Goal: Transaction & Acquisition: Purchase product/service

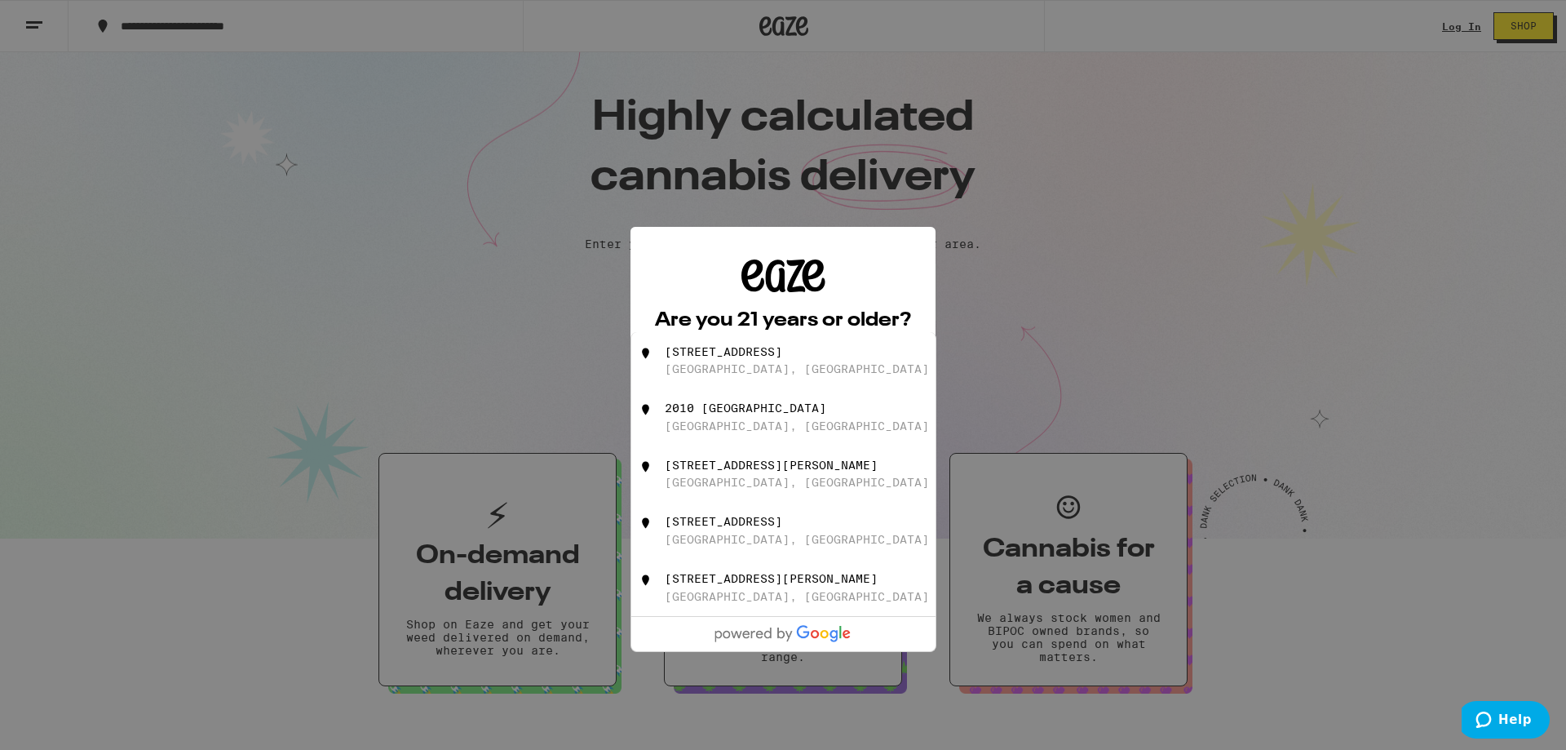
click at [1060, 255] on div "Are you 21 years or older? We need this information for legal stuff. Yes No" at bounding box center [783, 375] width 1566 height 750
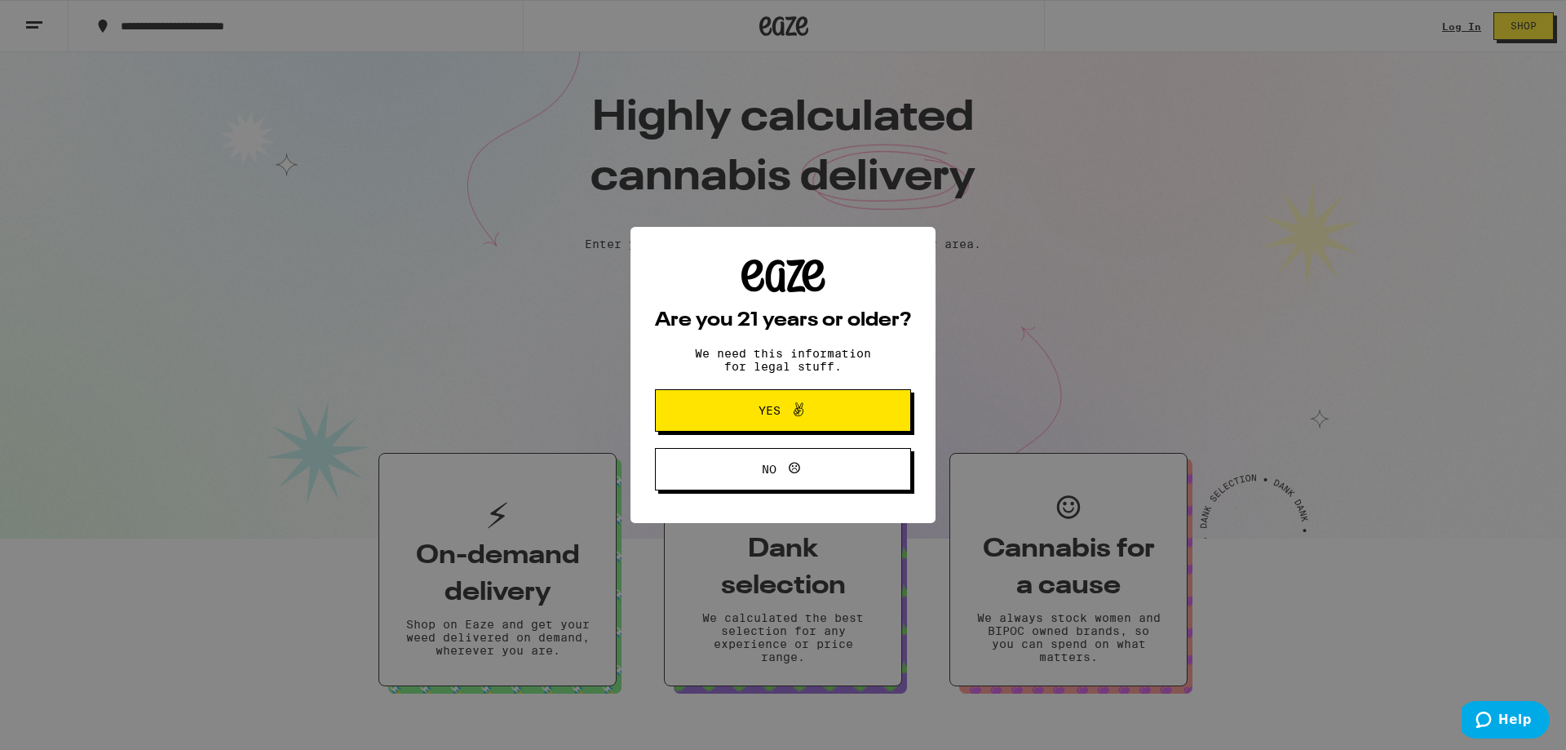
click at [805, 412] on icon at bounding box center [799, 410] width 20 height 20
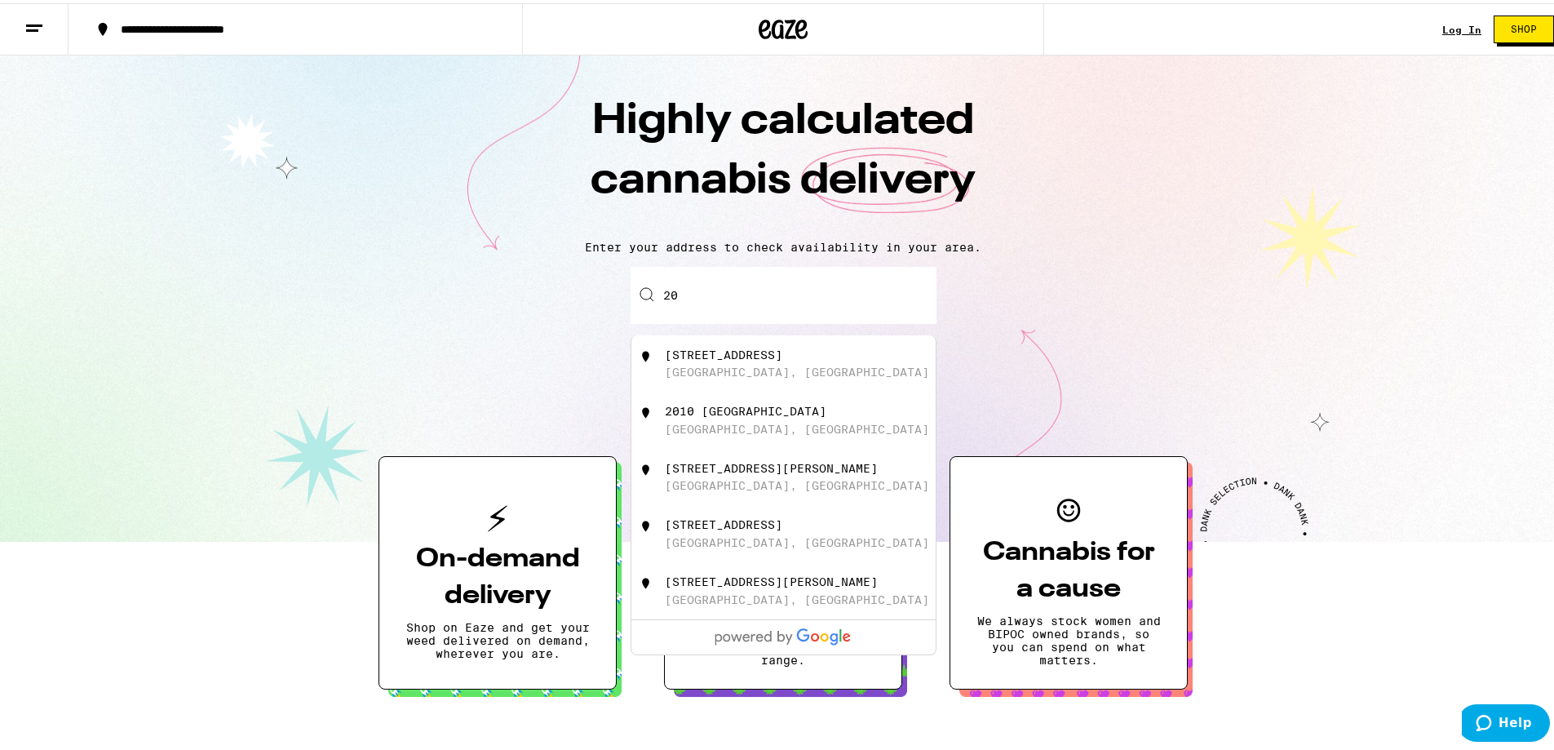
click at [719, 275] on input "20" at bounding box center [784, 291] width 306 height 57
drag, startPoint x: 719, startPoint y: 285, endPoint x: 532, endPoint y: 309, distance: 189.2
click at [533, 309] on div "Enter your delivery address 20 2051 Marengo Street Los Angeles, CA 2010 Zonal A…" at bounding box center [783, 329] width 1534 height 132
type input "[STREET_ADDRESS][PERSON_NAME]"
type input "apt 3"
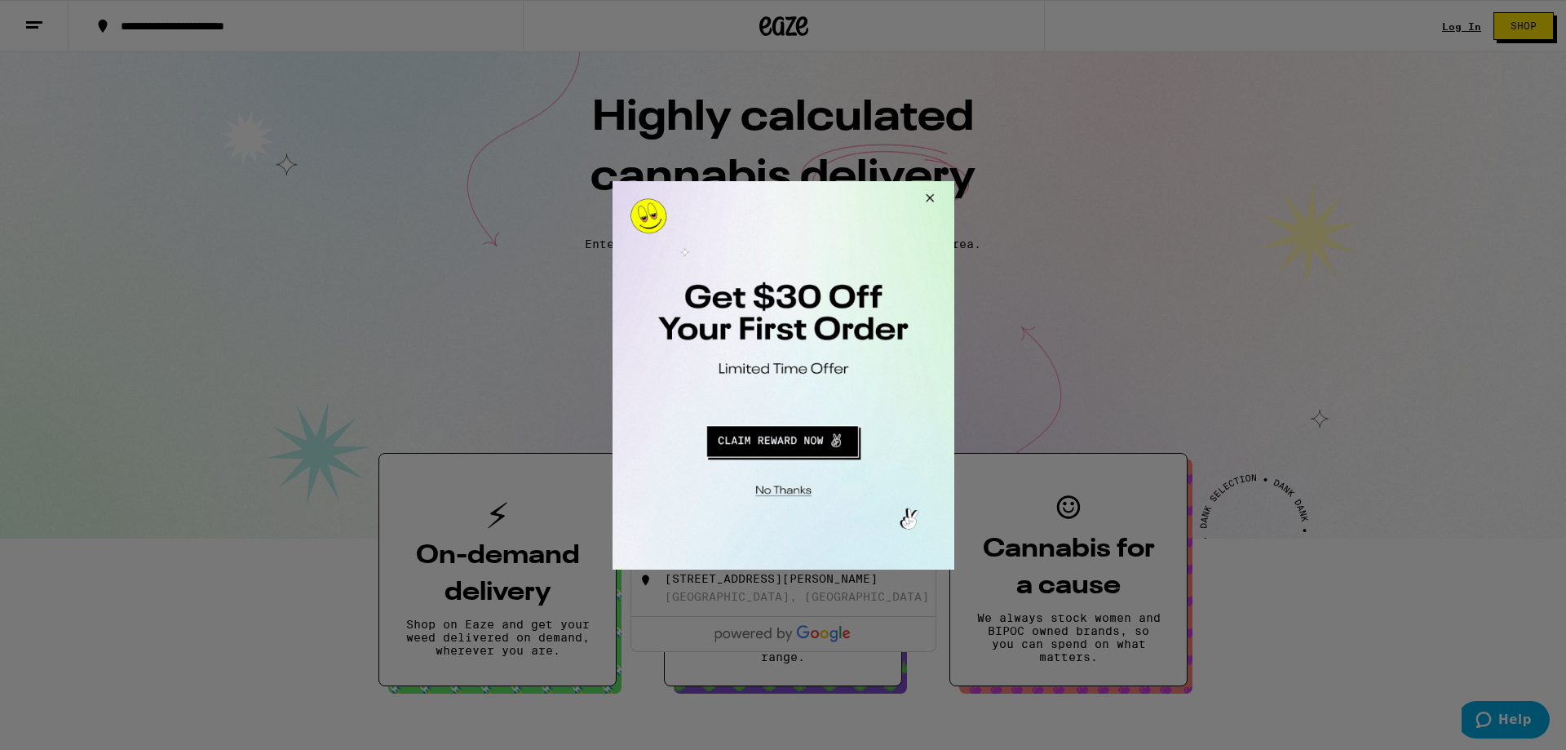
click at [834, 451] on button "Redirect to URL" at bounding box center [782, 437] width 284 height 39
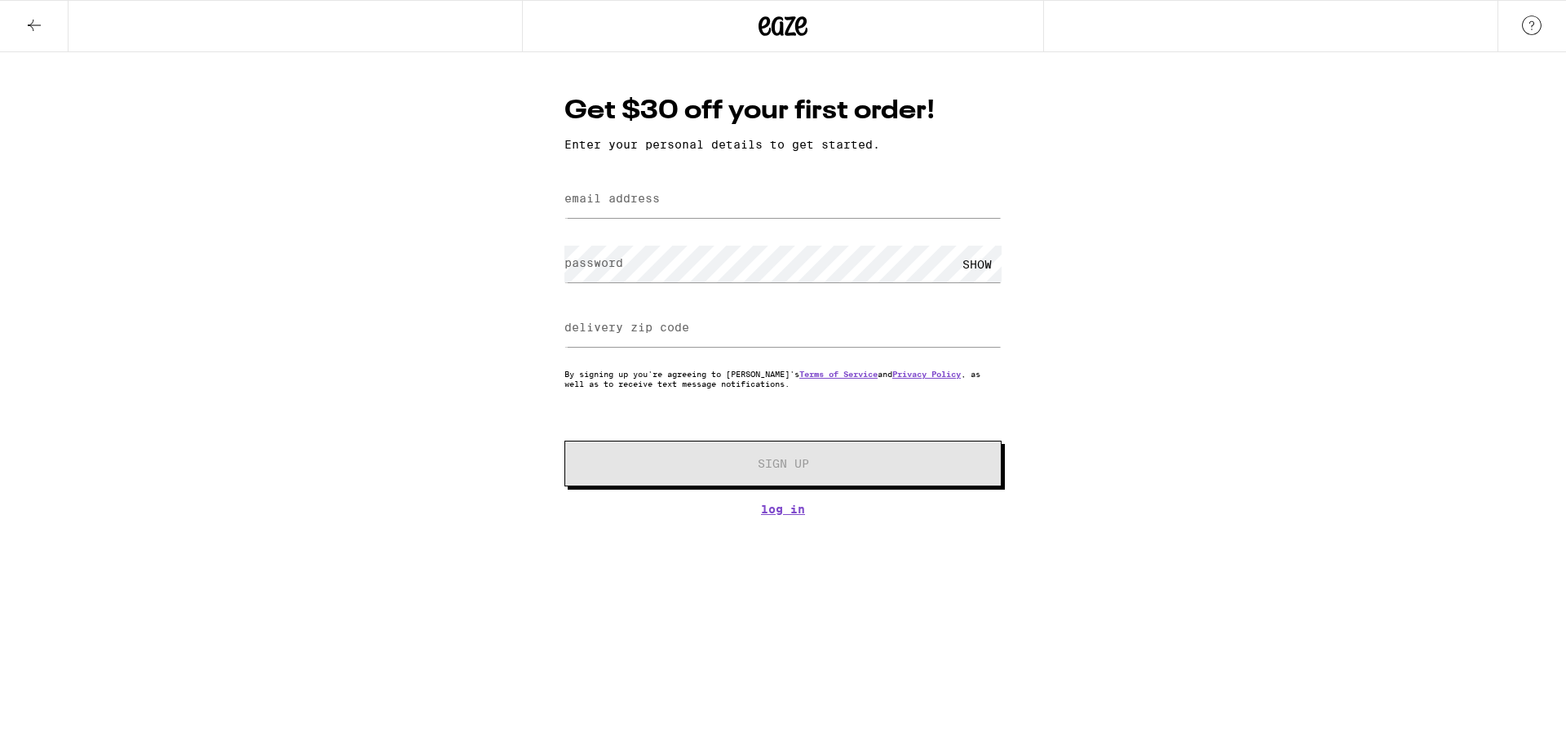
click at [791, 11] on icon at bounding box center [783, 25] width 49 height 29
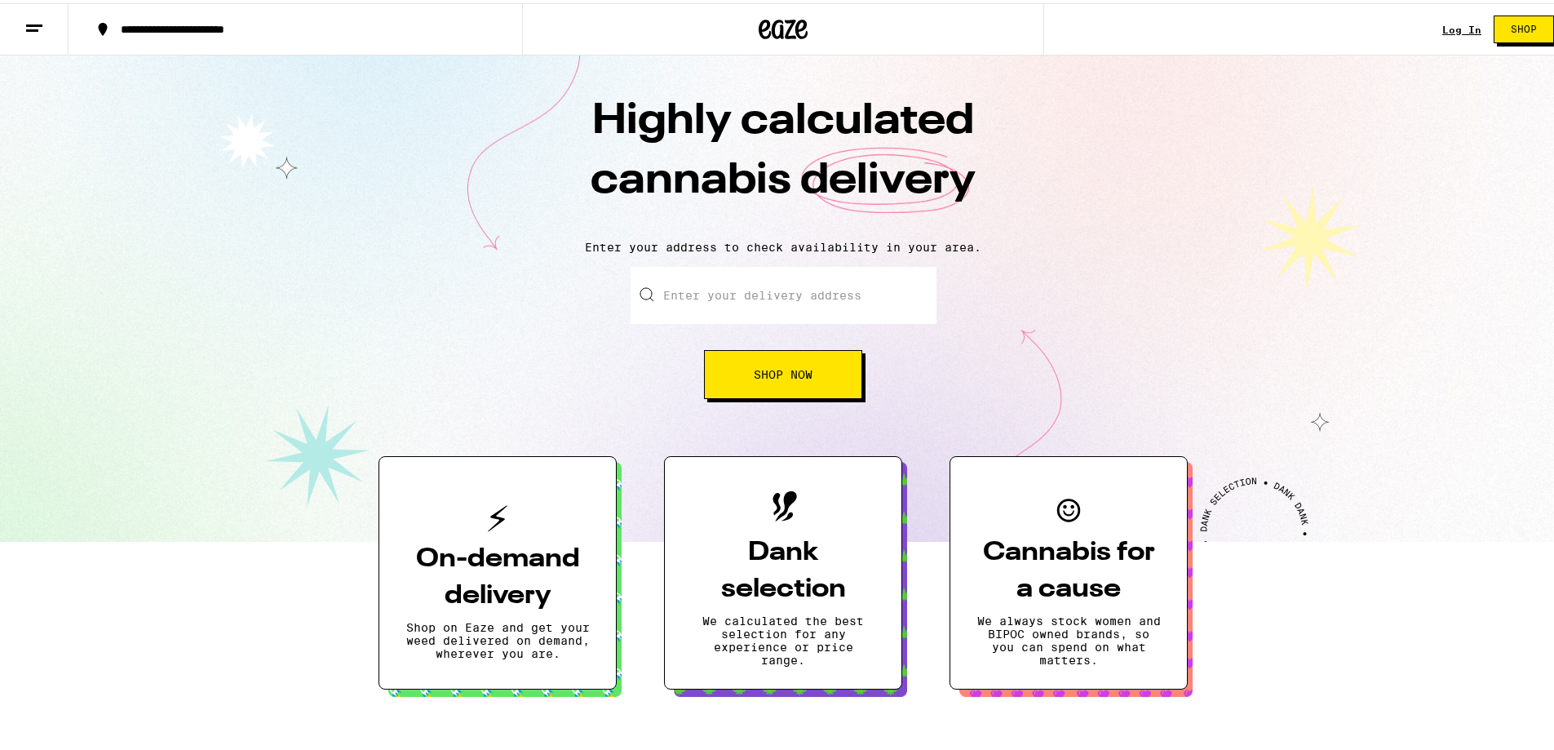
drag, startPoint x: 786, startPoint y: 294, endPoint x: 792, endPoint y: 305, distance: 13.2
click at [792, 305] on input "Enter your delivery address" at bounding box center [784, 291] width 306 height 57
type input "[STREET_ADDRESS][PERSON_NAME]"
type input "apt 3"
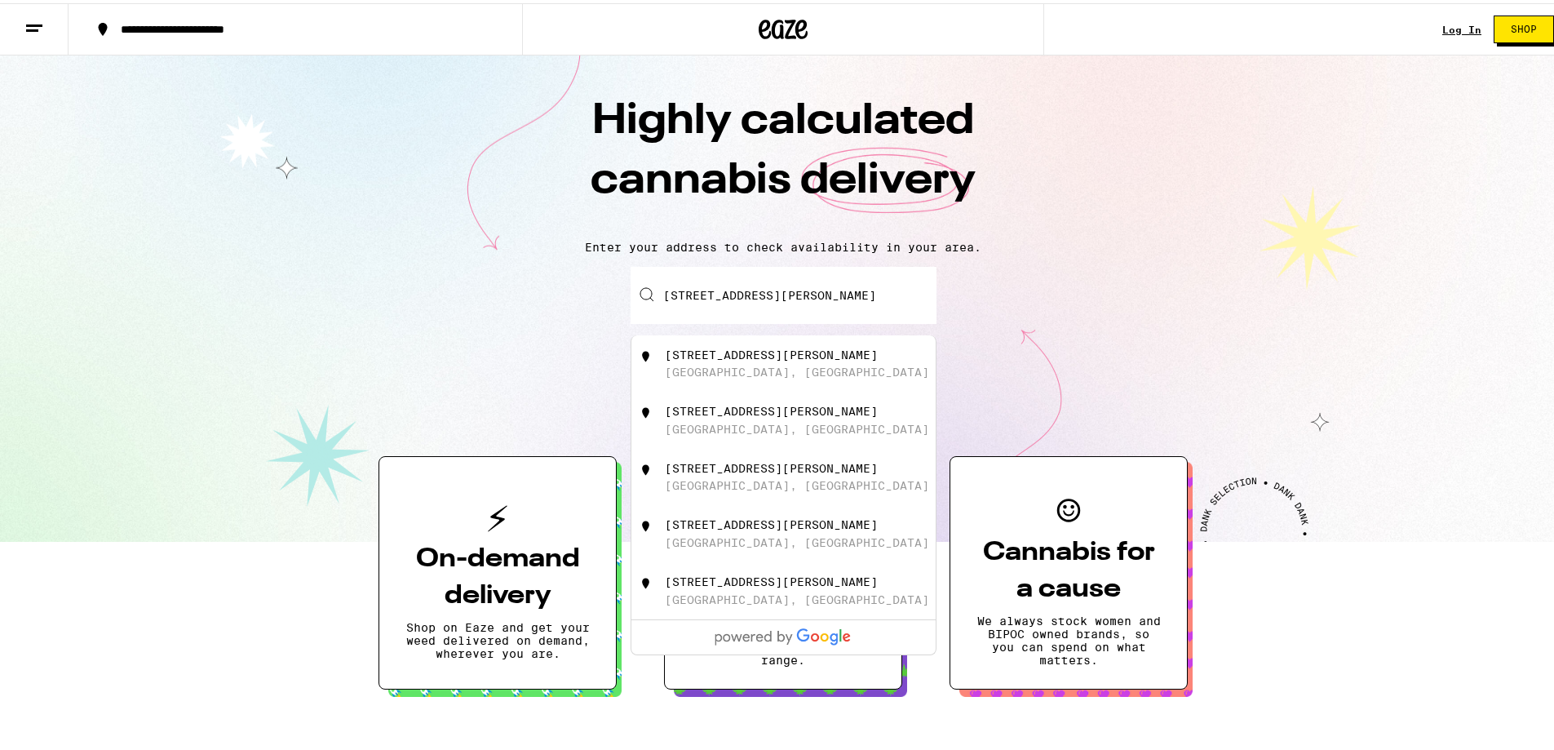
click at [832, 365] on div "[STREET_ADDRESS][PERSON_NAME]" at bounding box center [810, 360] width 291 height 31
type input "[STREET_ADDRESS][PERSON_NAME]"
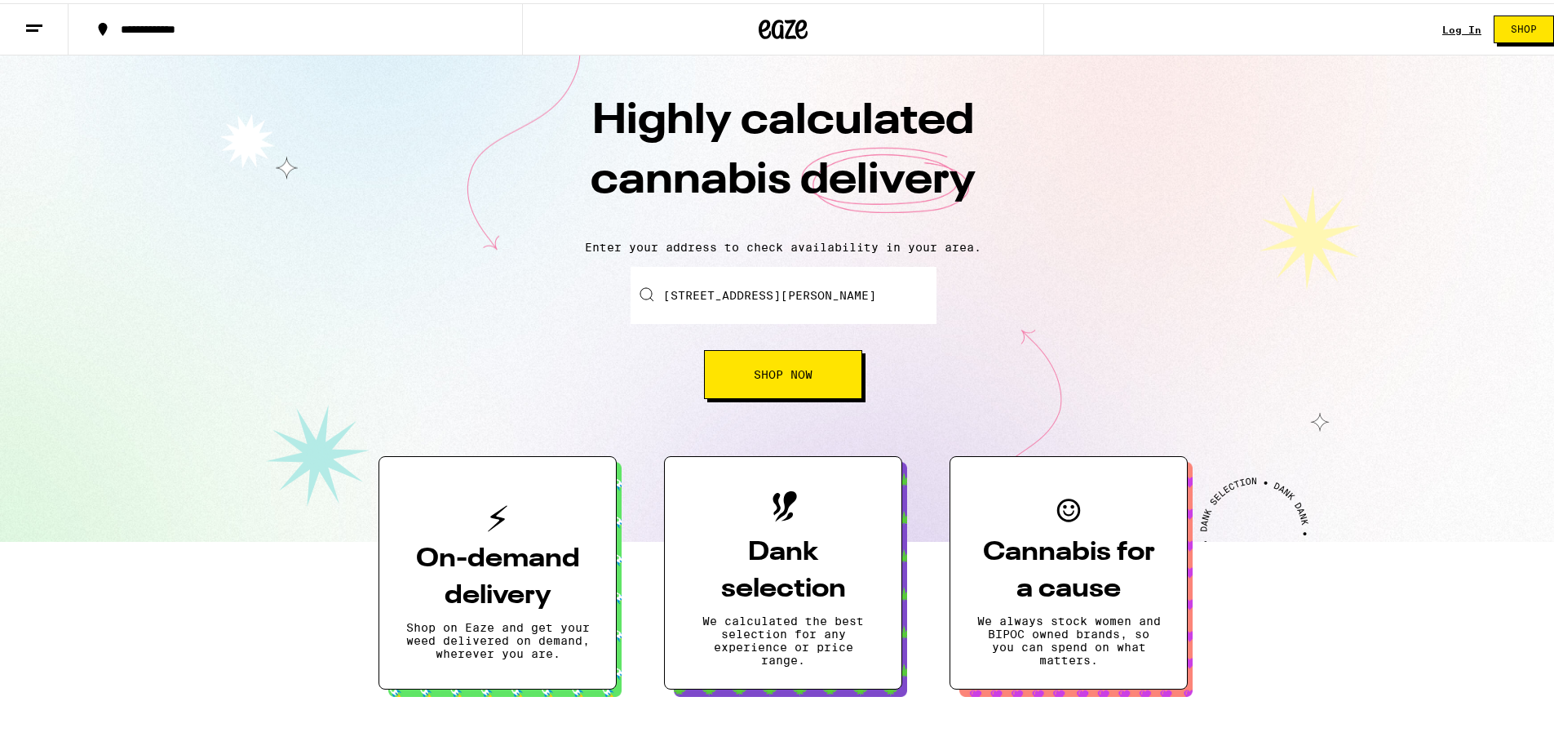
click at [806, 376] on span "Shop Now" at bounding box center [783, 370] width 59 height 11
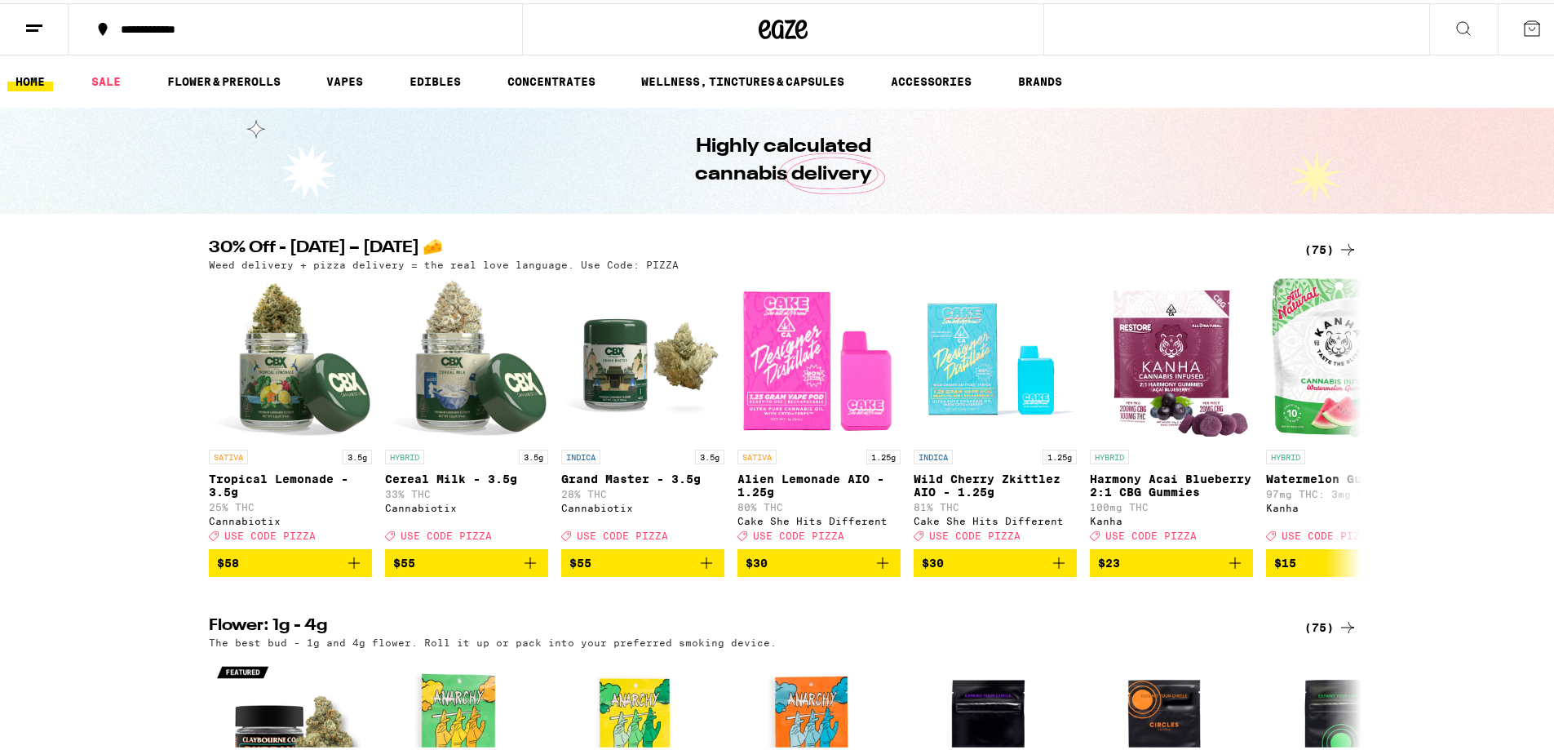
click at [1463, 21] on button at bounding box center [1463, 26] width 69 height 51
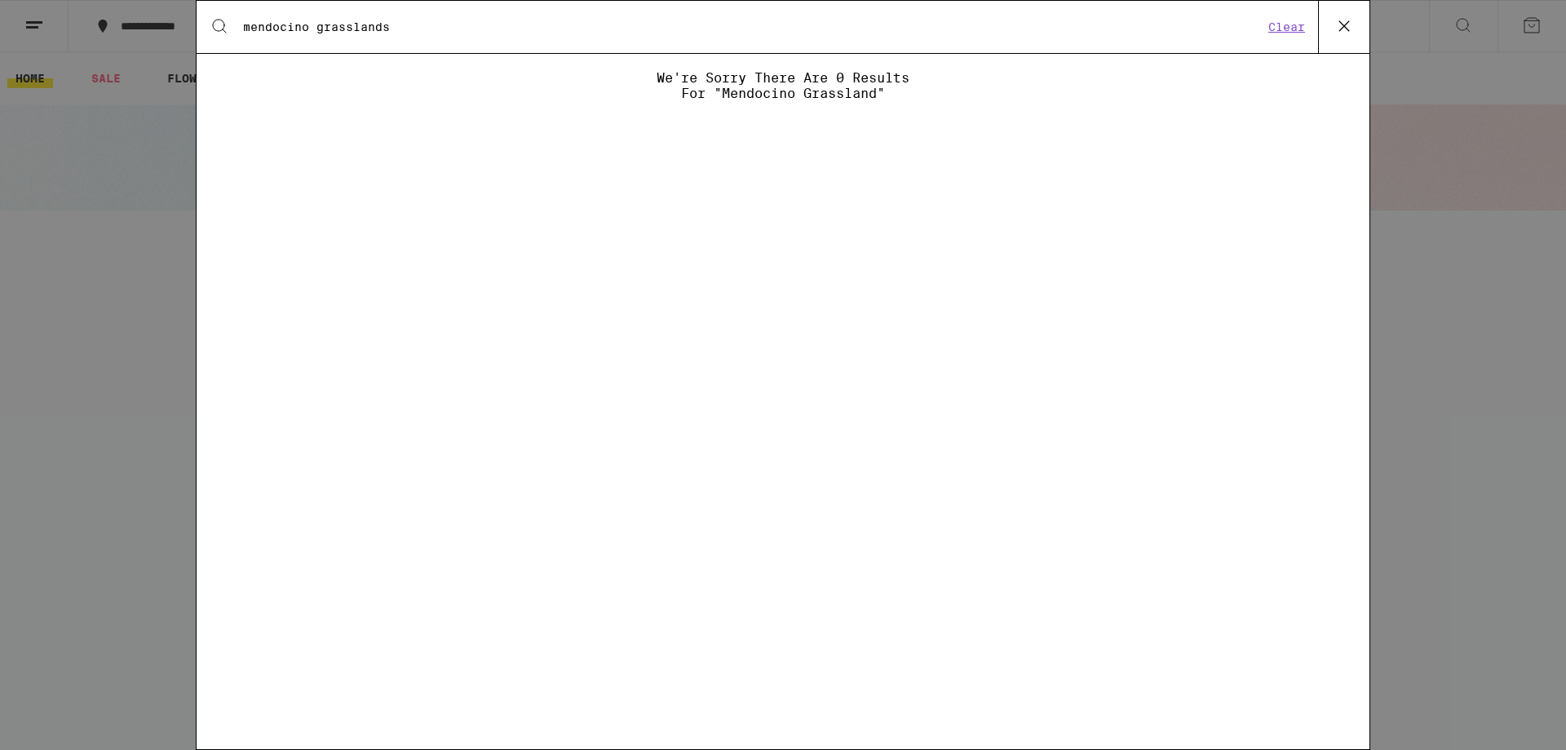
type input "mendocino grasslands"
click at [1276, 28] on button "Clear" at bounding box center [1287, 27] width 46 height 15
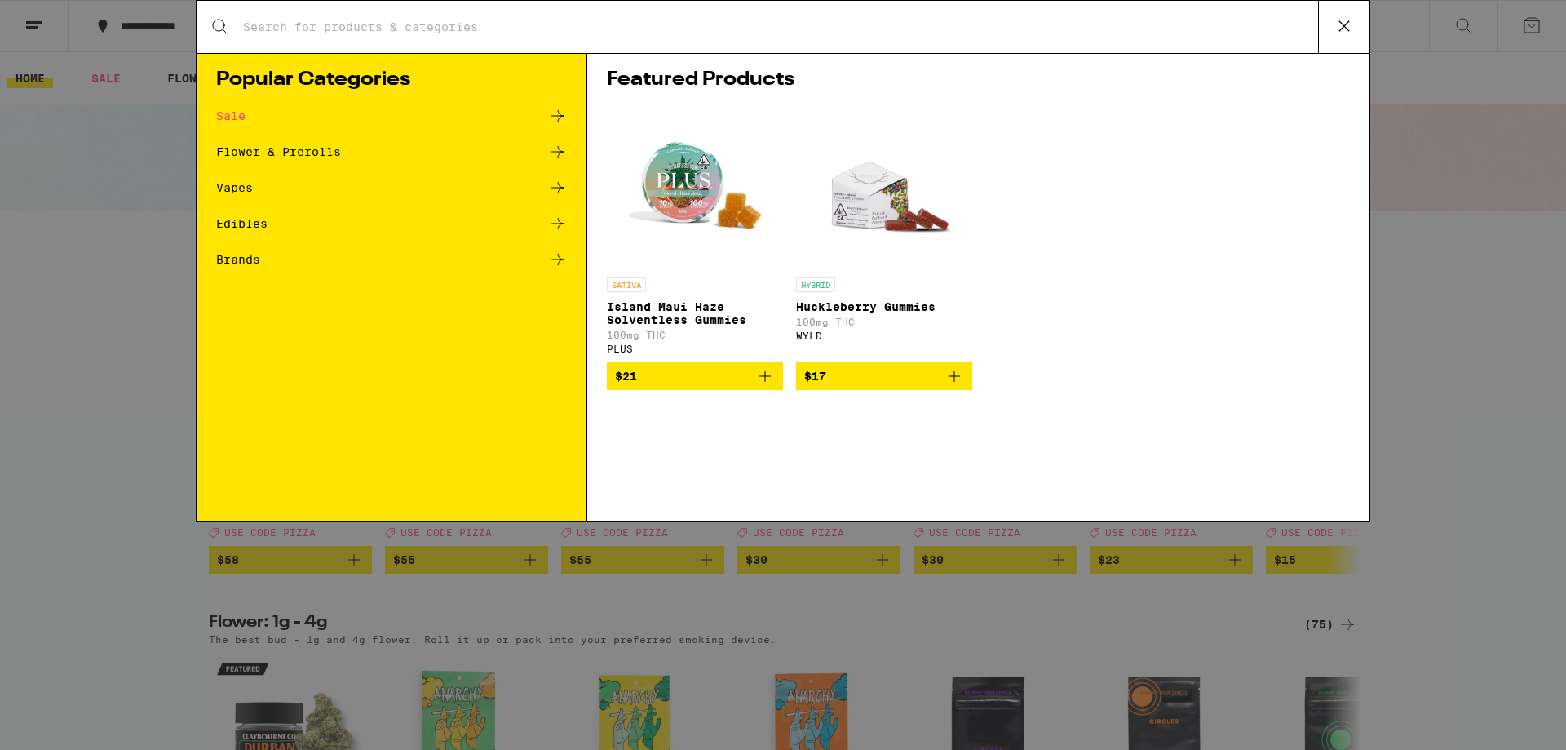
click at [582, 14] on div "Search for Products" at bounding box center [783, 27] width 1173 height 52
click at [563, 30] on input "Search for Products" at bounding box center [780, 27] width 1076 height 15
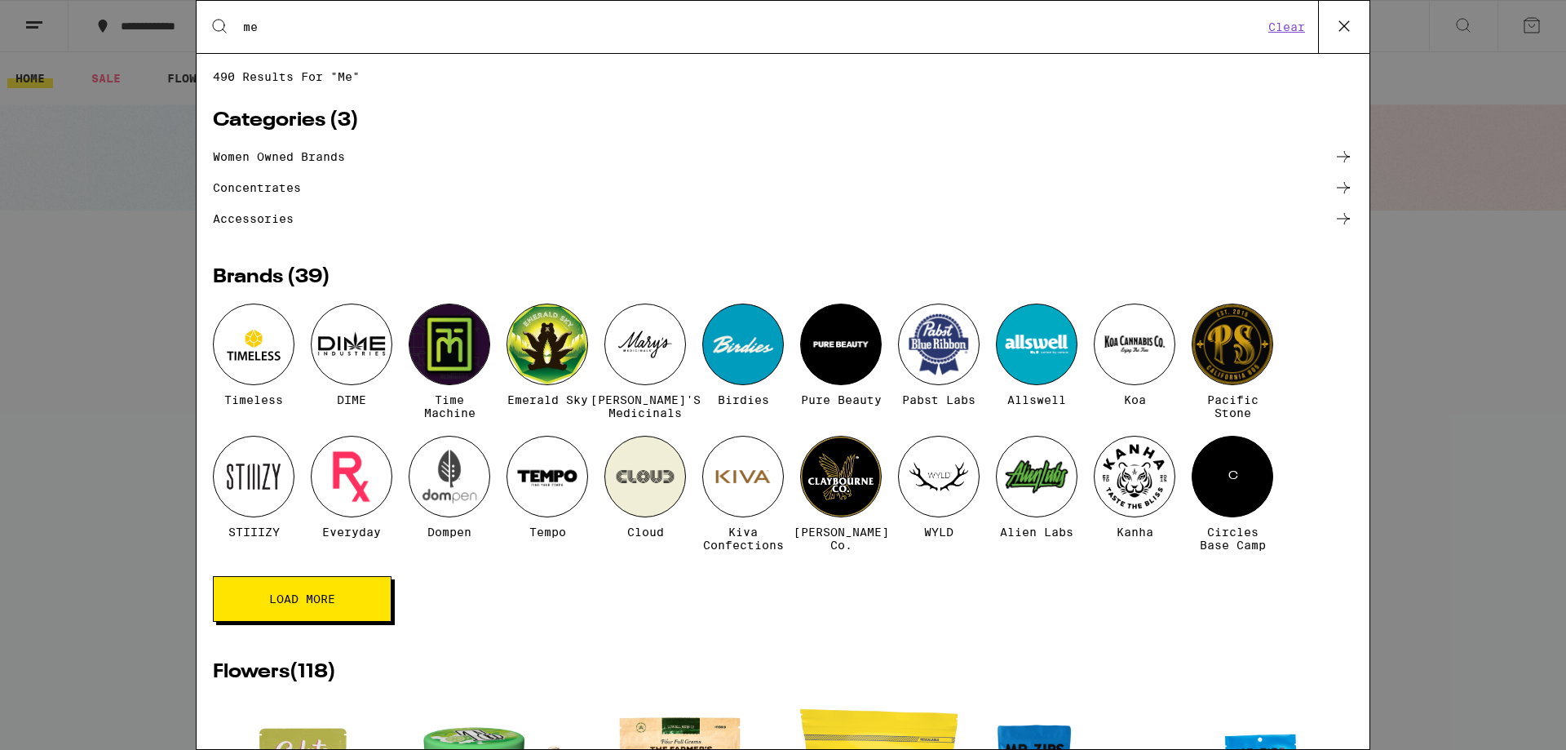
type input "m"
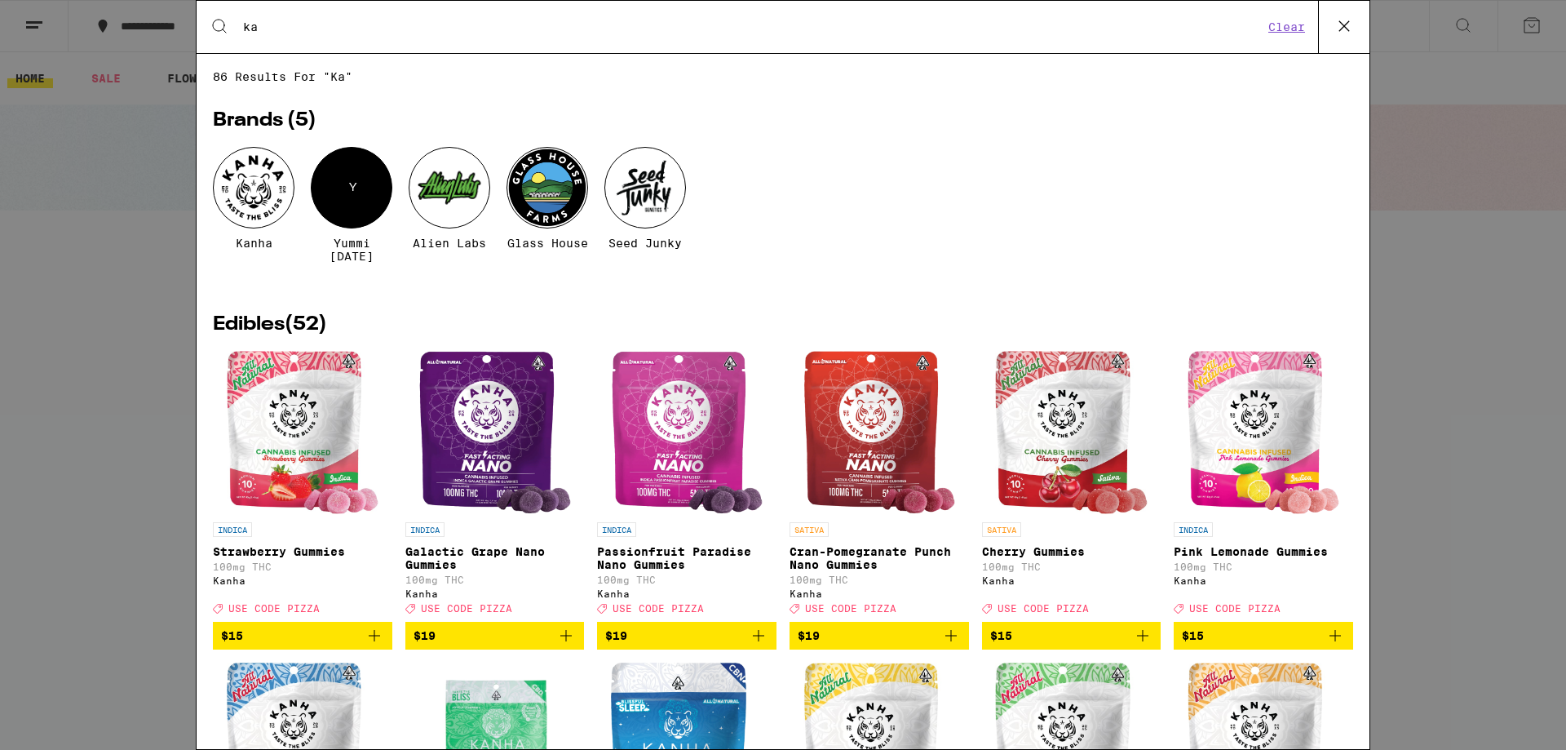
type input "ka"
click at [454, 219] on div at bounding box center [450, 188] width 82 height 82
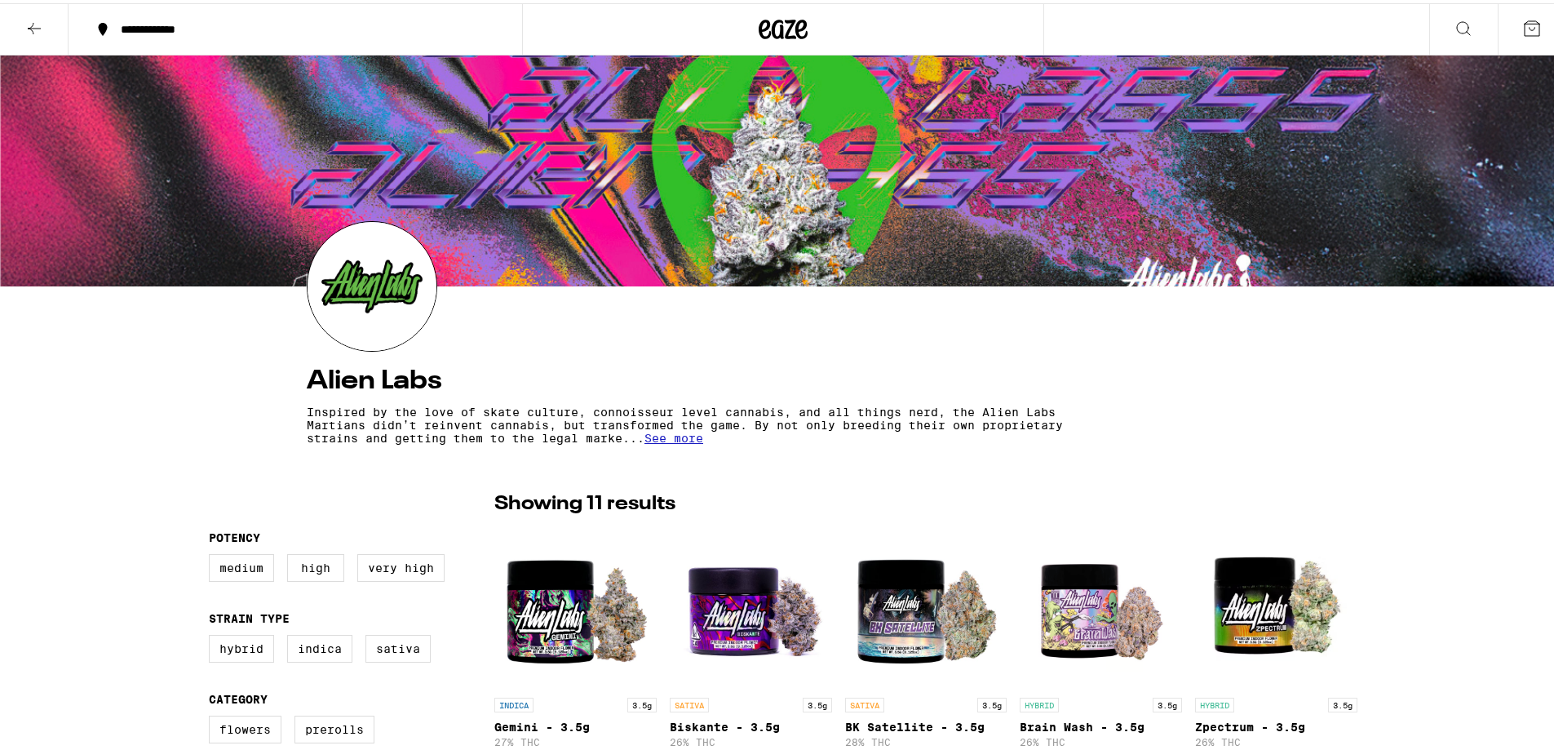
click at [665, 440] on span "See more" at bounding box center [673, 434] width 59 height 13
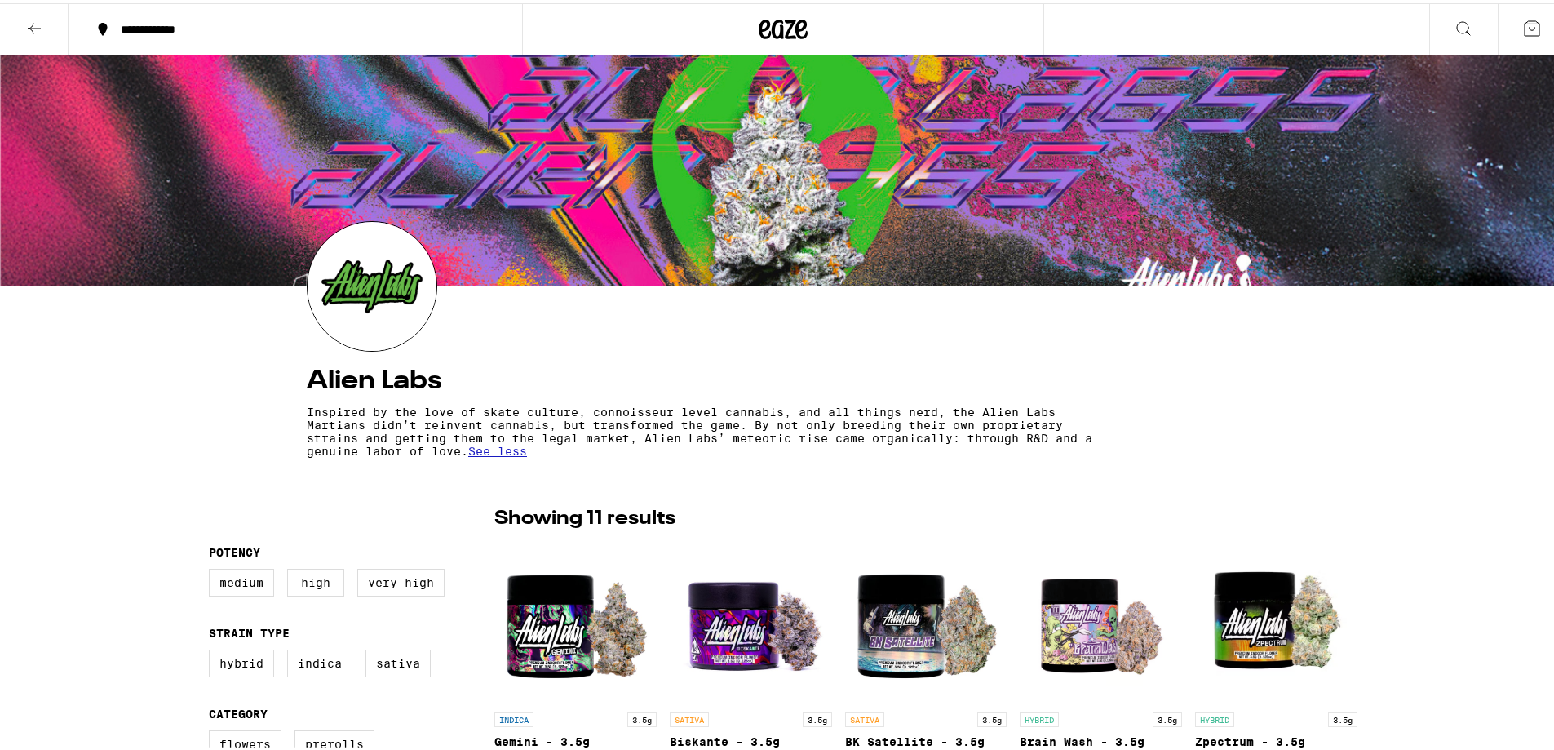
click at [1433, 22] on button at bounding box center [1463, 26] width 69 height 51
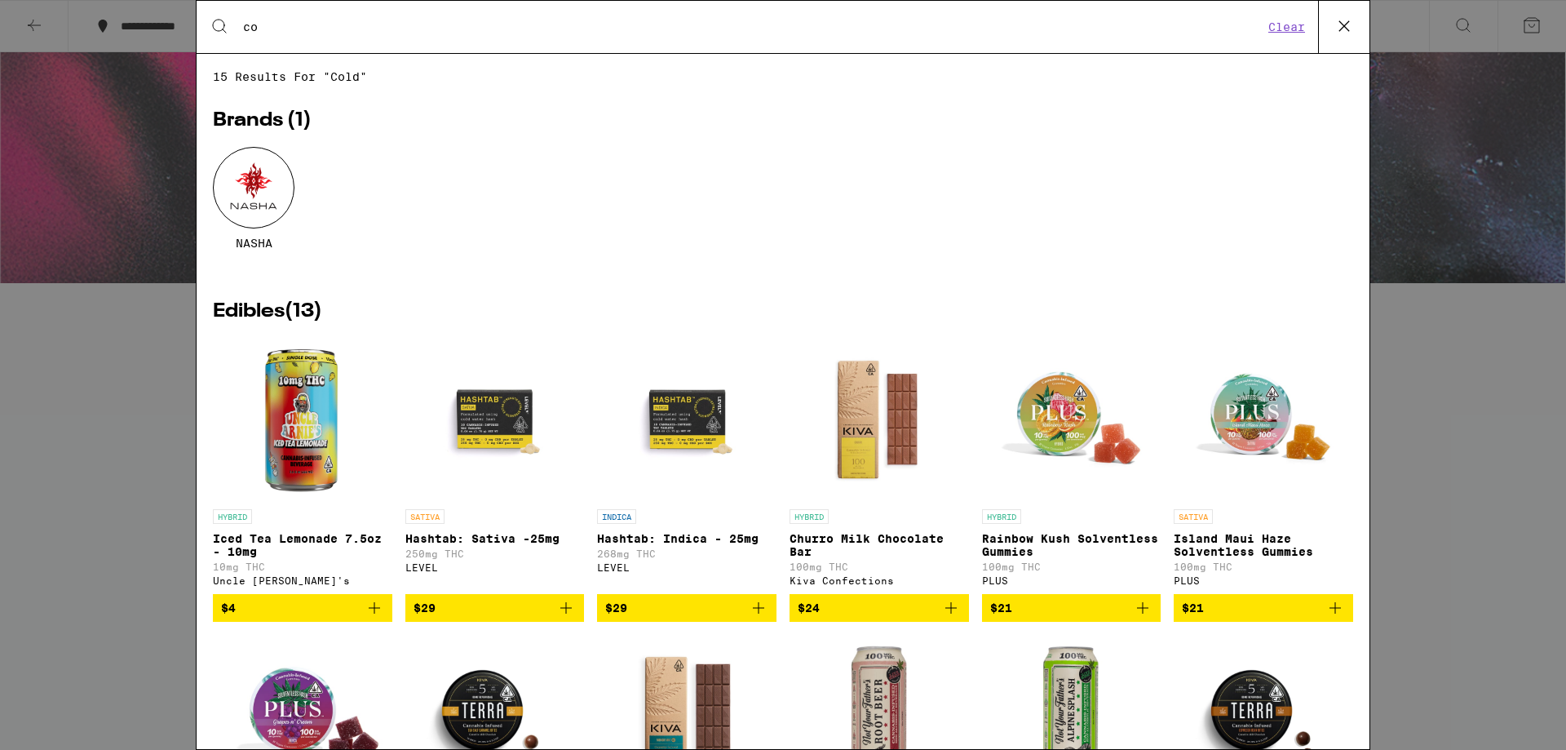
type input "c"
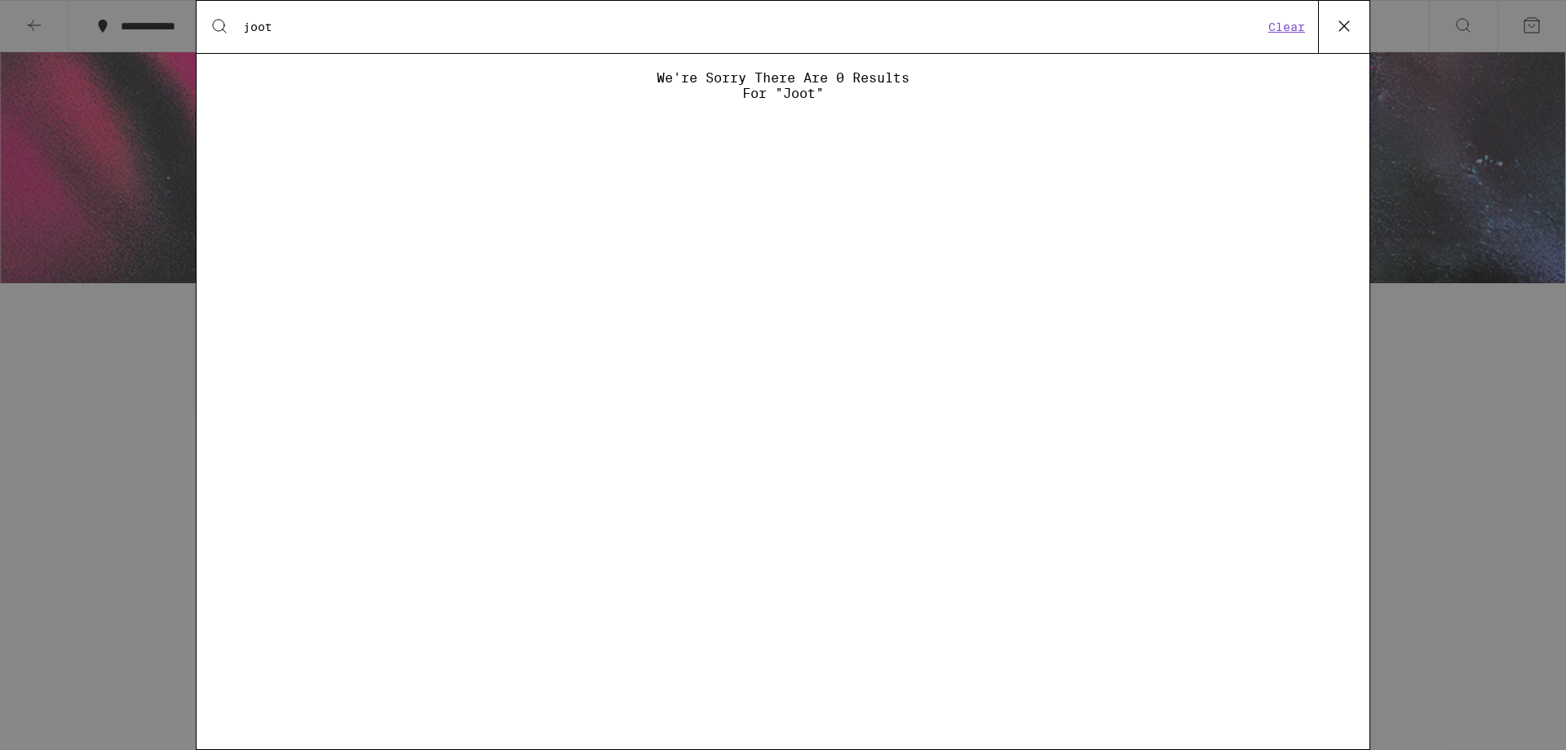
type input "joot"
click at [1295, 32] on button "Clear" at bounding box center [1287, 27] width 46 height 15
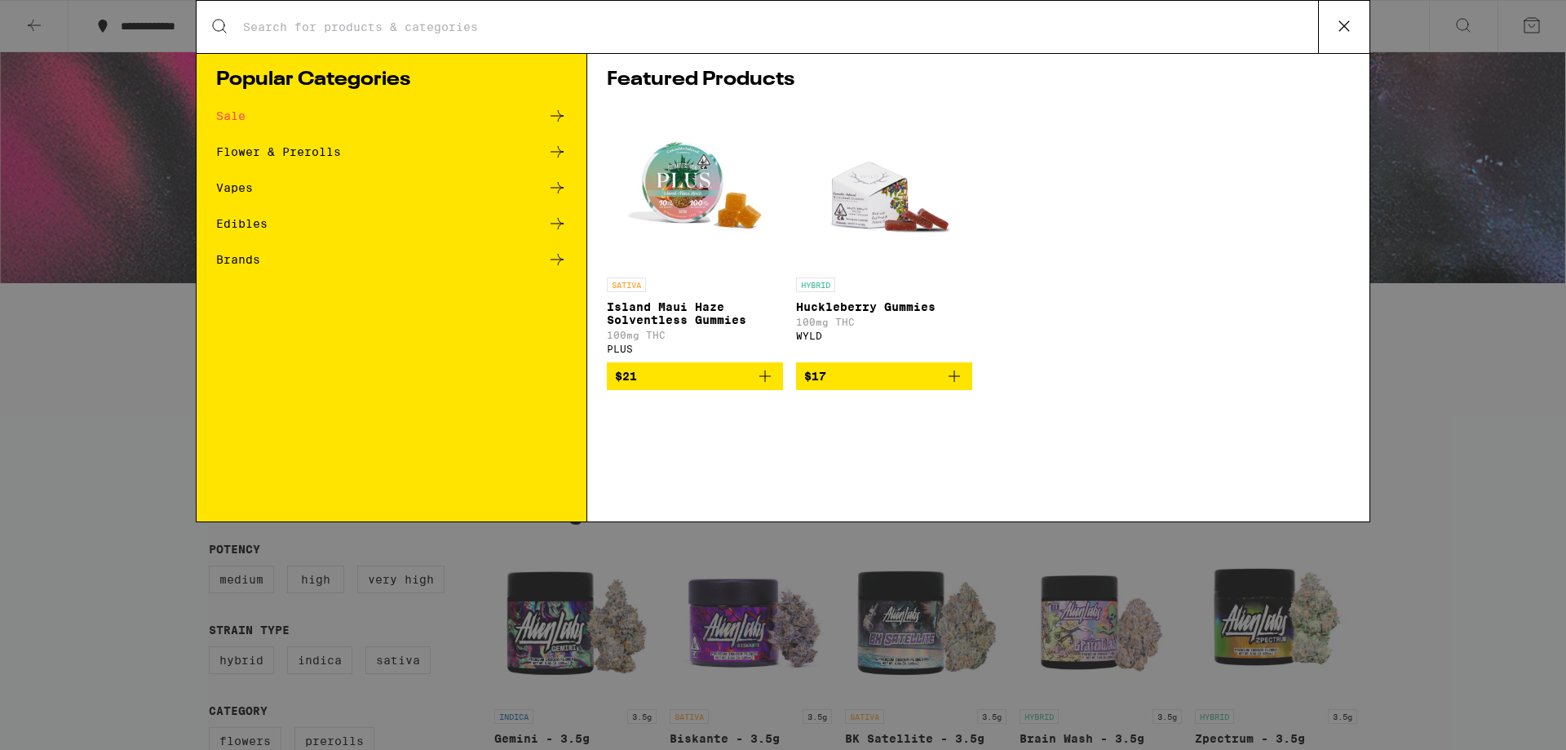
click at [739, 15] on div "Search for Products" at bounding box center [783, 27] width 1173 height 52
click at [715, 26] on input "Search for Products" at bounding box center [780, 27] width 1076 height 15
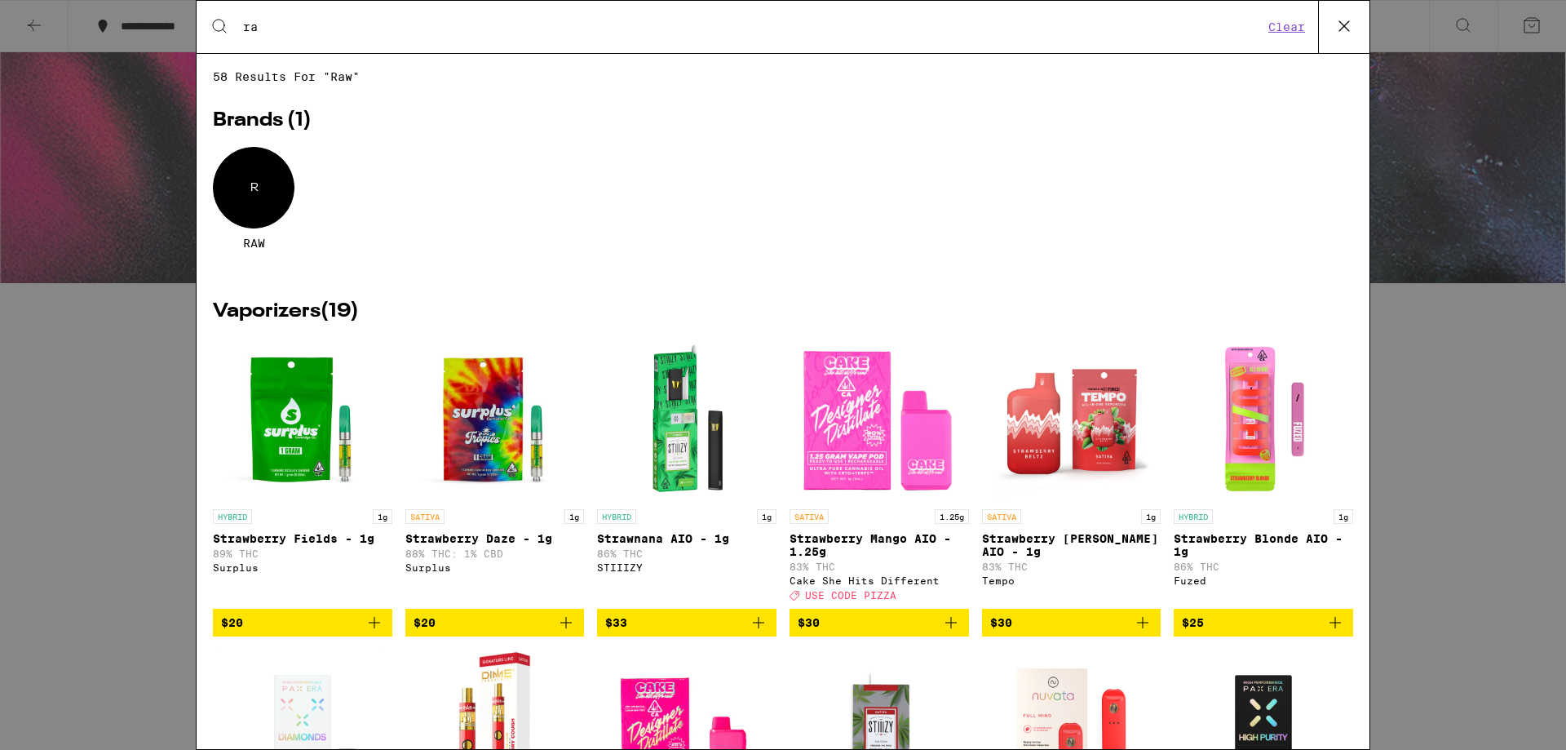
type input "r"
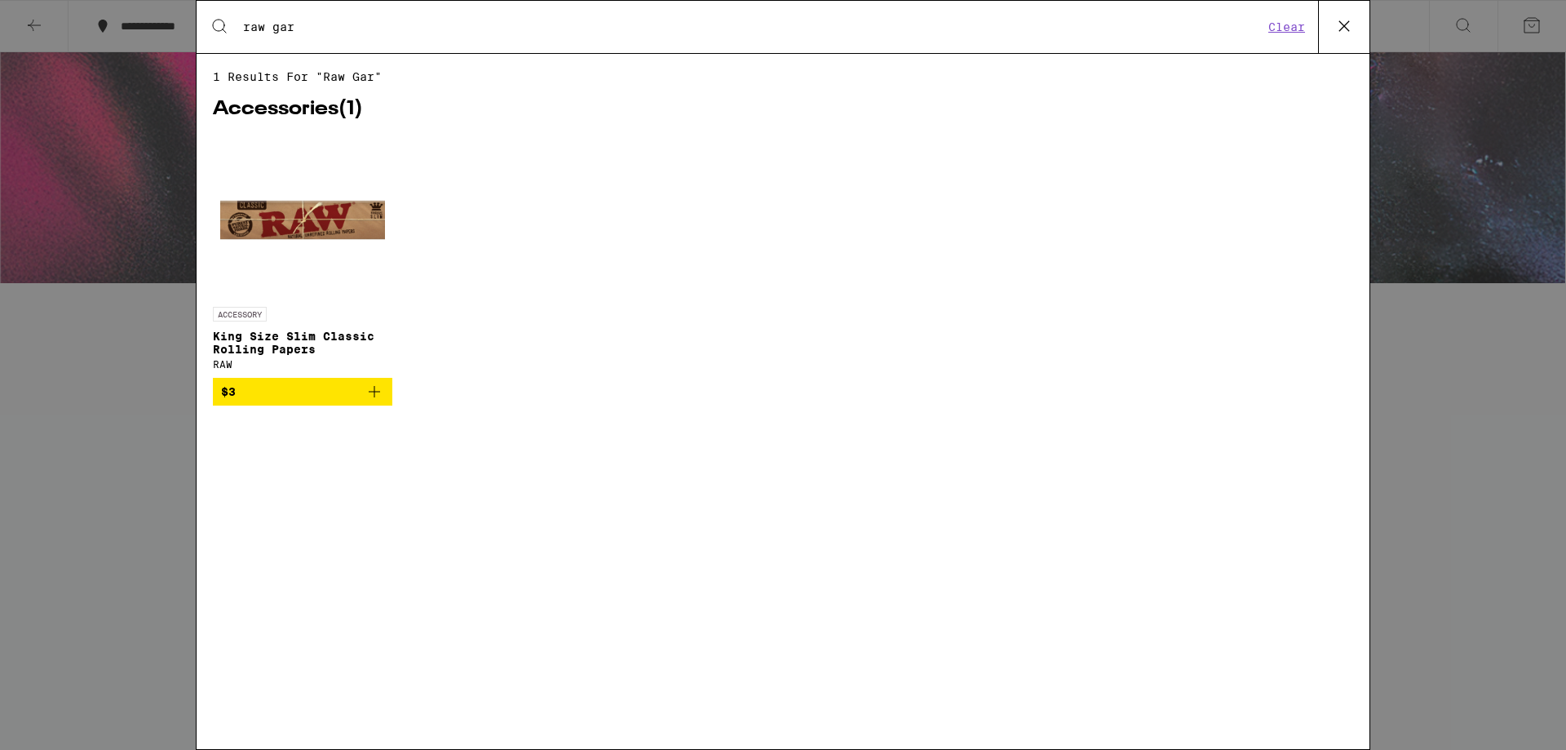
drag, startPoint x: 314, startPoint y: 34, endPoint x: 236, endPoint y: 30, distance: 78.4
click at [236, 30] on div "Search for Products raw gar" at bounding box center [746, 27] width 1034 height 15
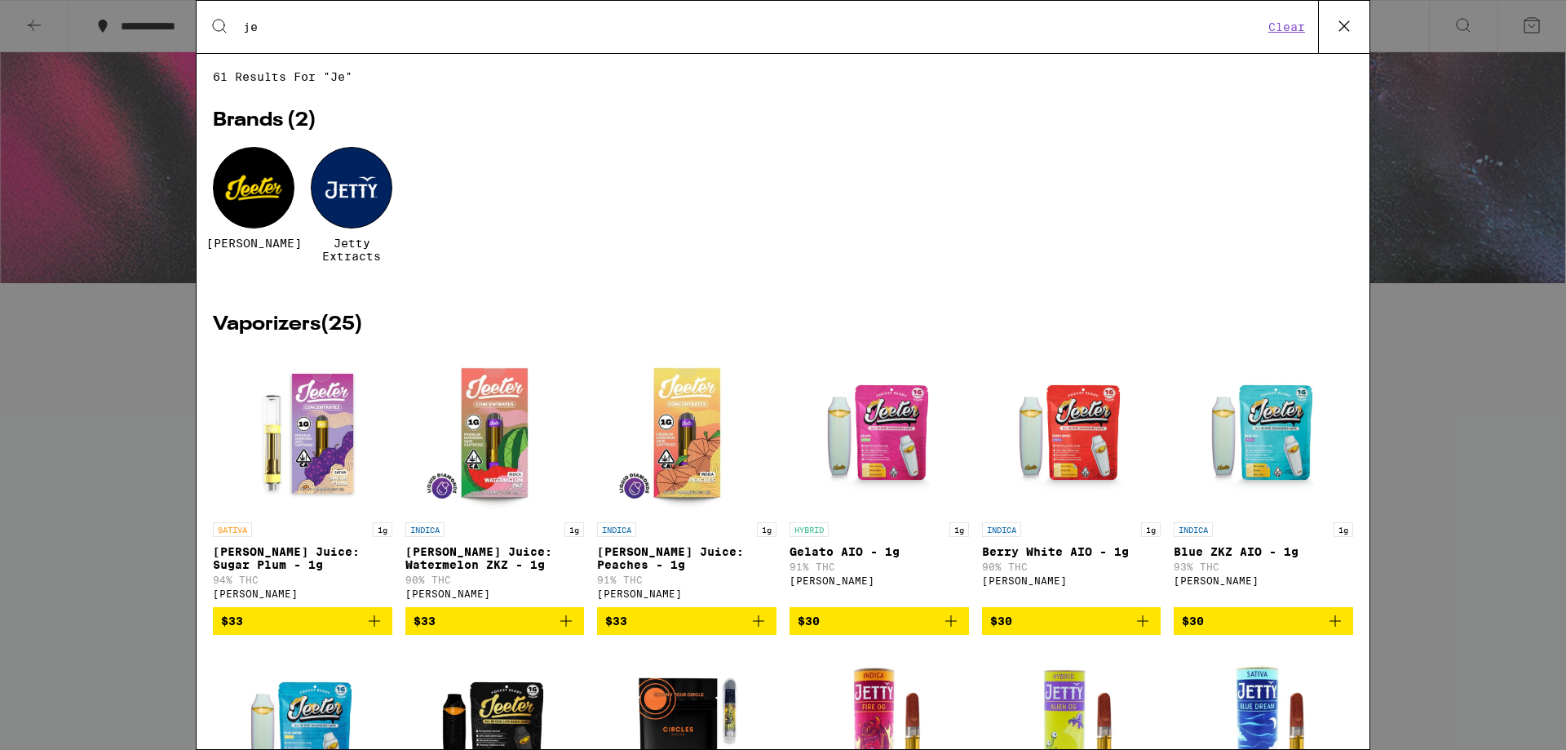
type input "je"
click at [251, 196] on div at bounding box center [254, 188] width 82 height 82
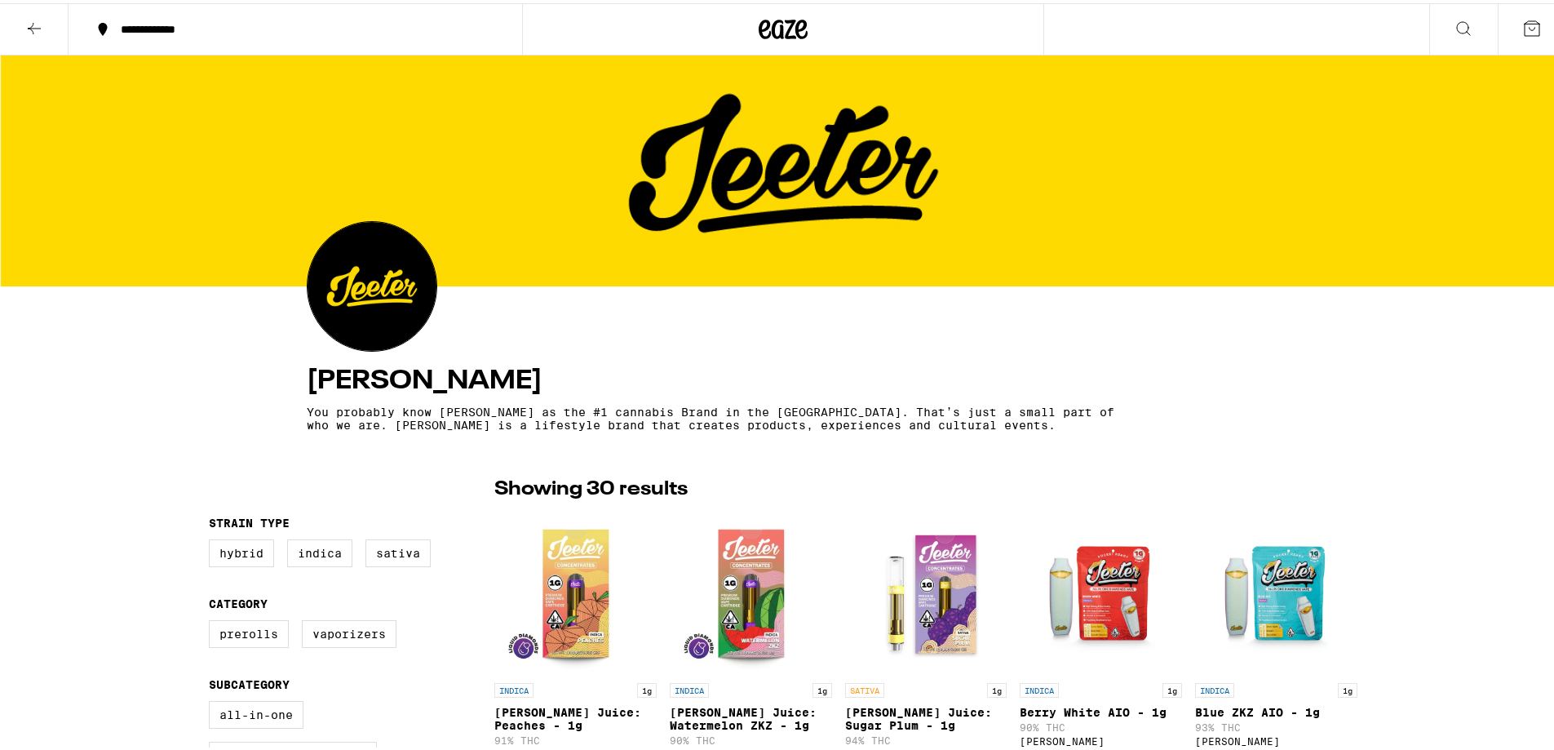
click at [1463, 31] on button at bounding box center [1463, 26] width 69 height 51
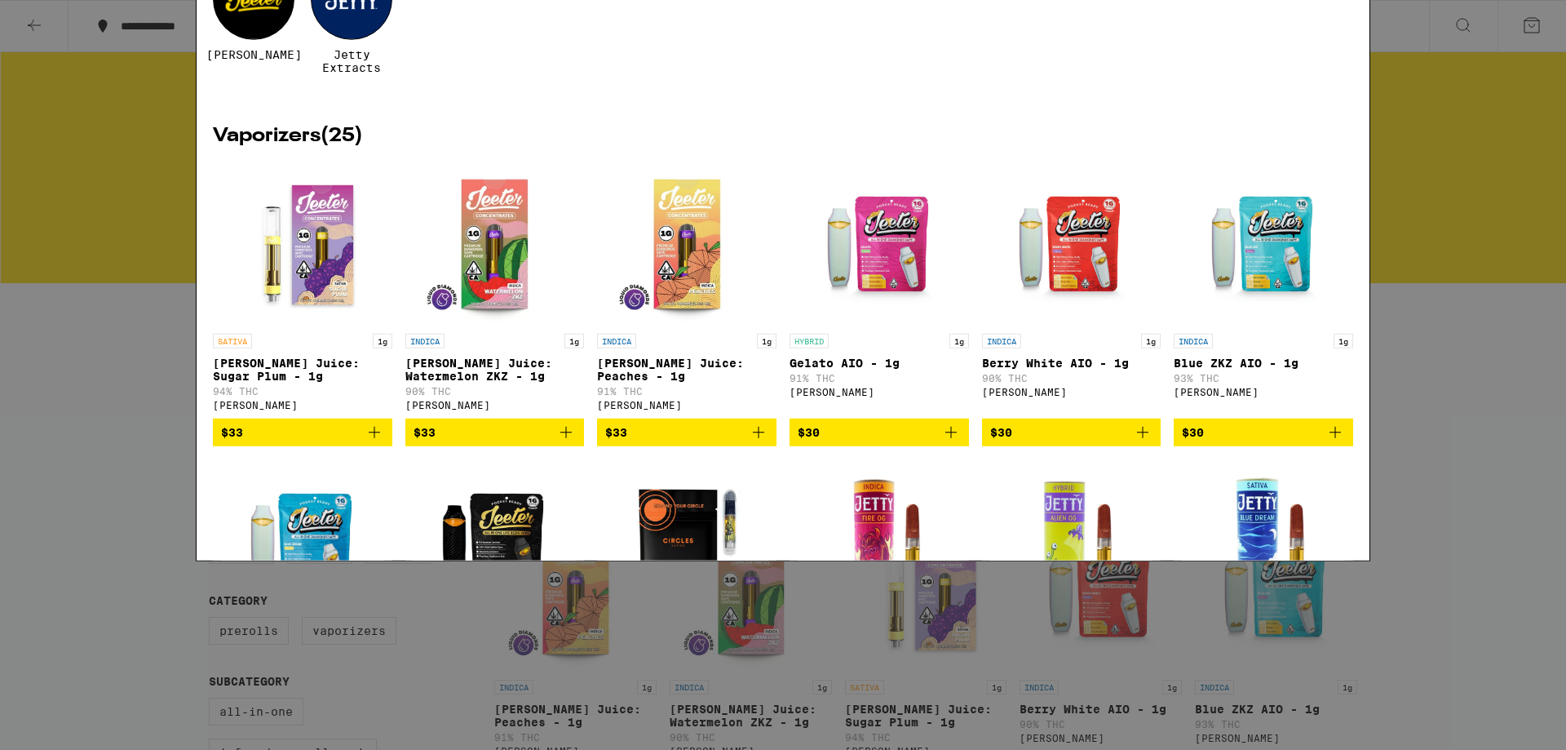
type input "j"
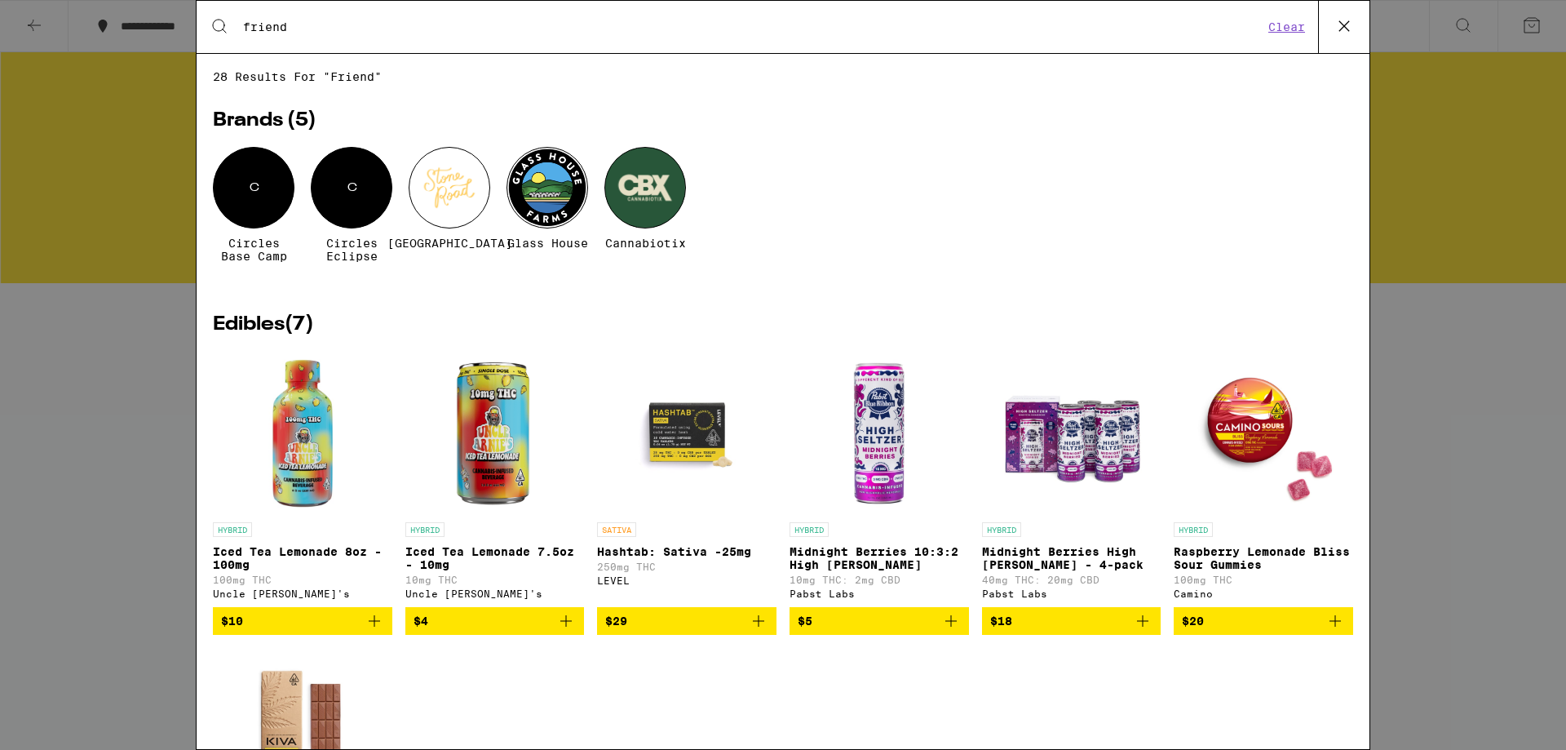
type input "friend"
drag, startPoint x: 306, startPoint y: 20, endPoint x: 166, endPoint y: 60, distance: 145.7
click at [167, 60] on div "Search for Products friend Clear 28 results for "friend" Brands ( 5 ) C Circles…" at bounding box center [783, 375] width 1566 height 750
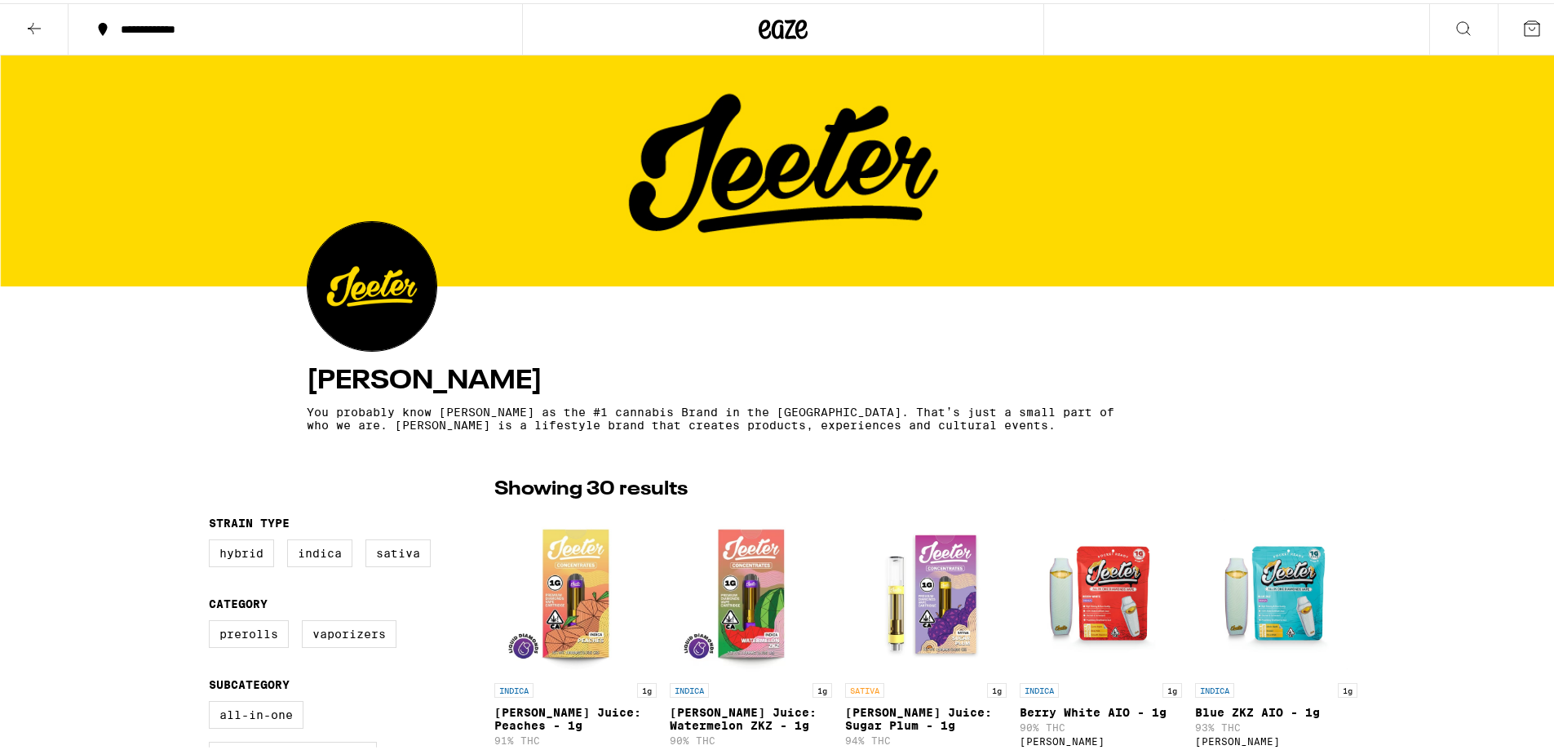
click at [1466, 41] on button at bounding box center [1463, 26] width 69 height 51
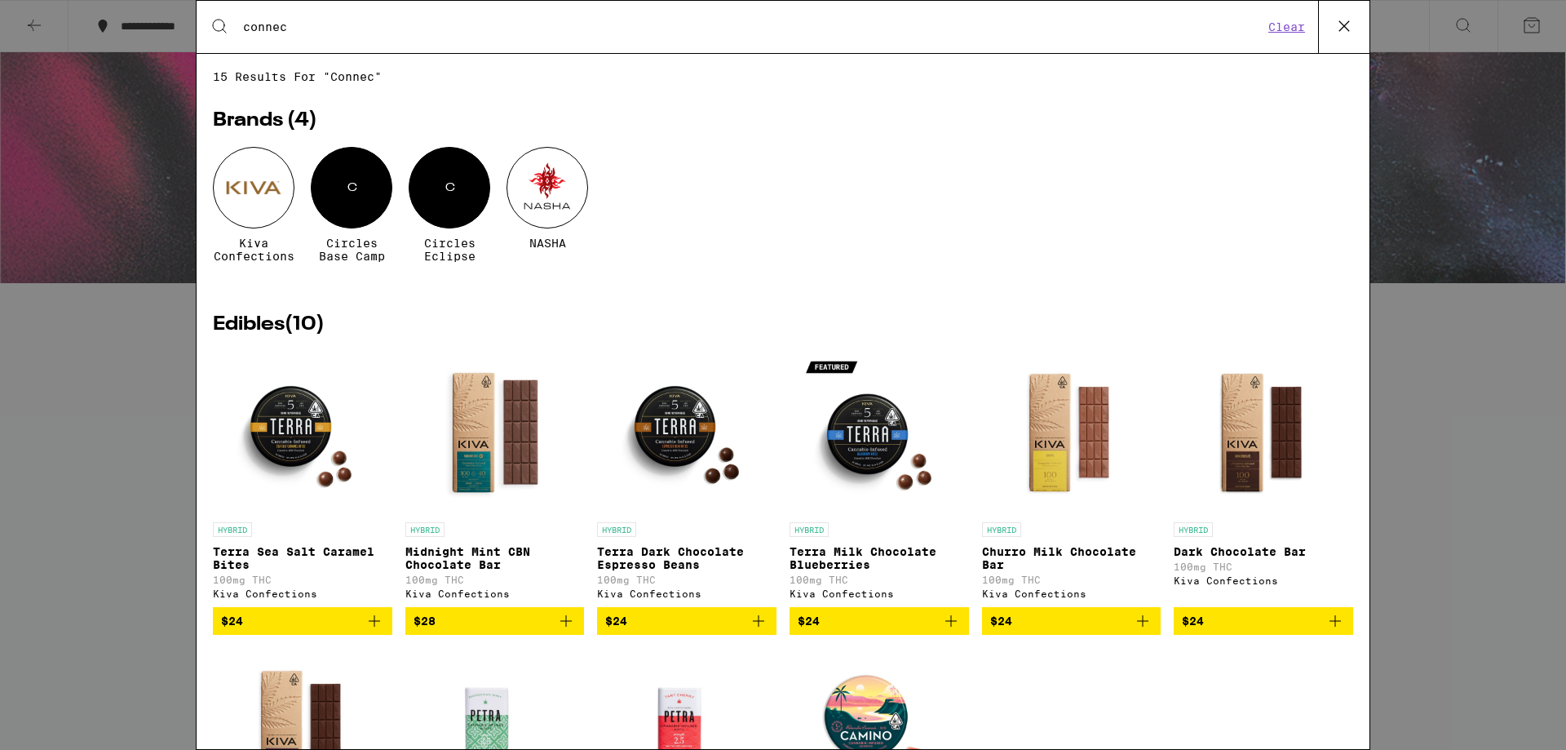
click at [286, 25] on input "connec" at bounding box center [752, 27] width 1021 height 15
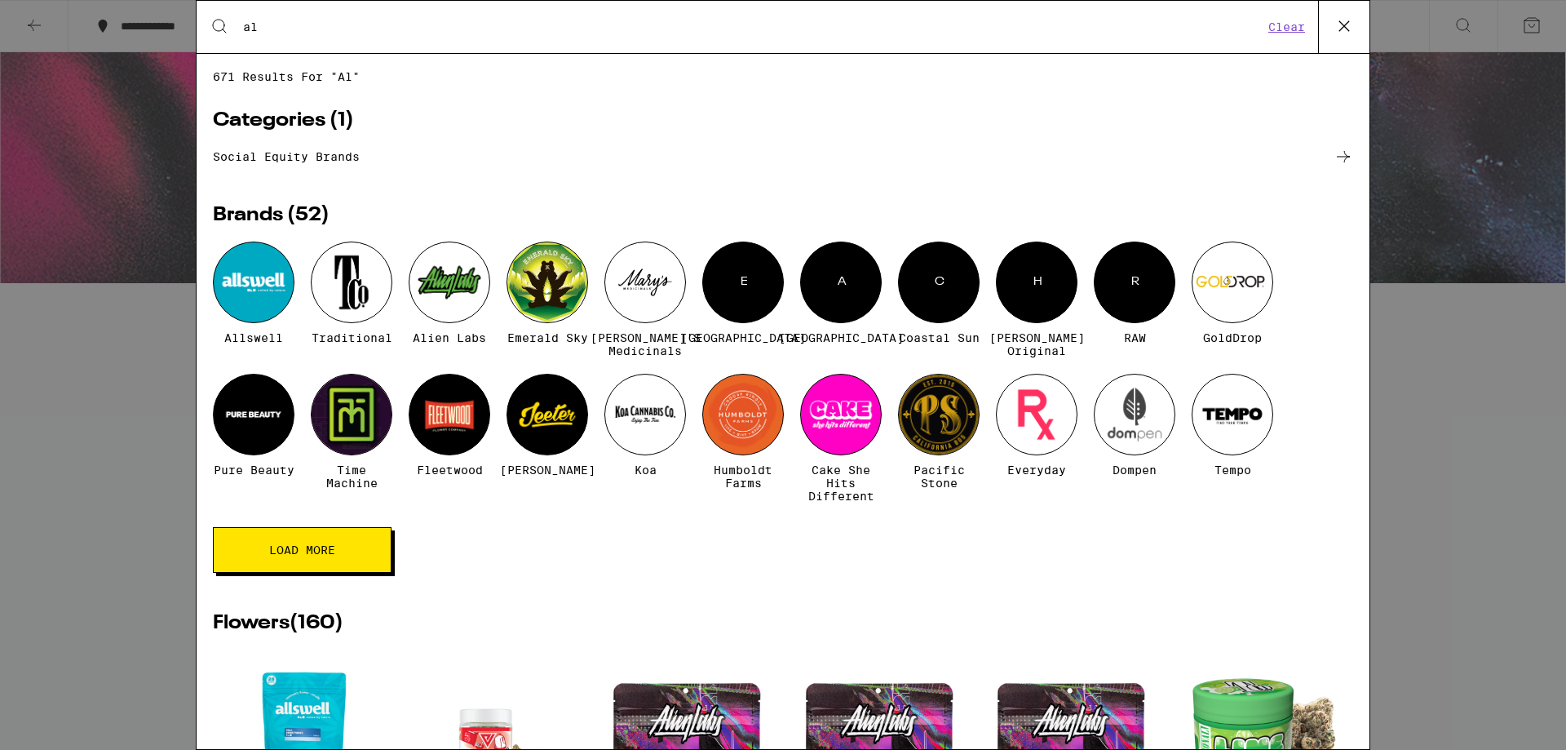
type input "al"
click at [472, 308] on div at bounding box center [450, 282] width 82 height 82
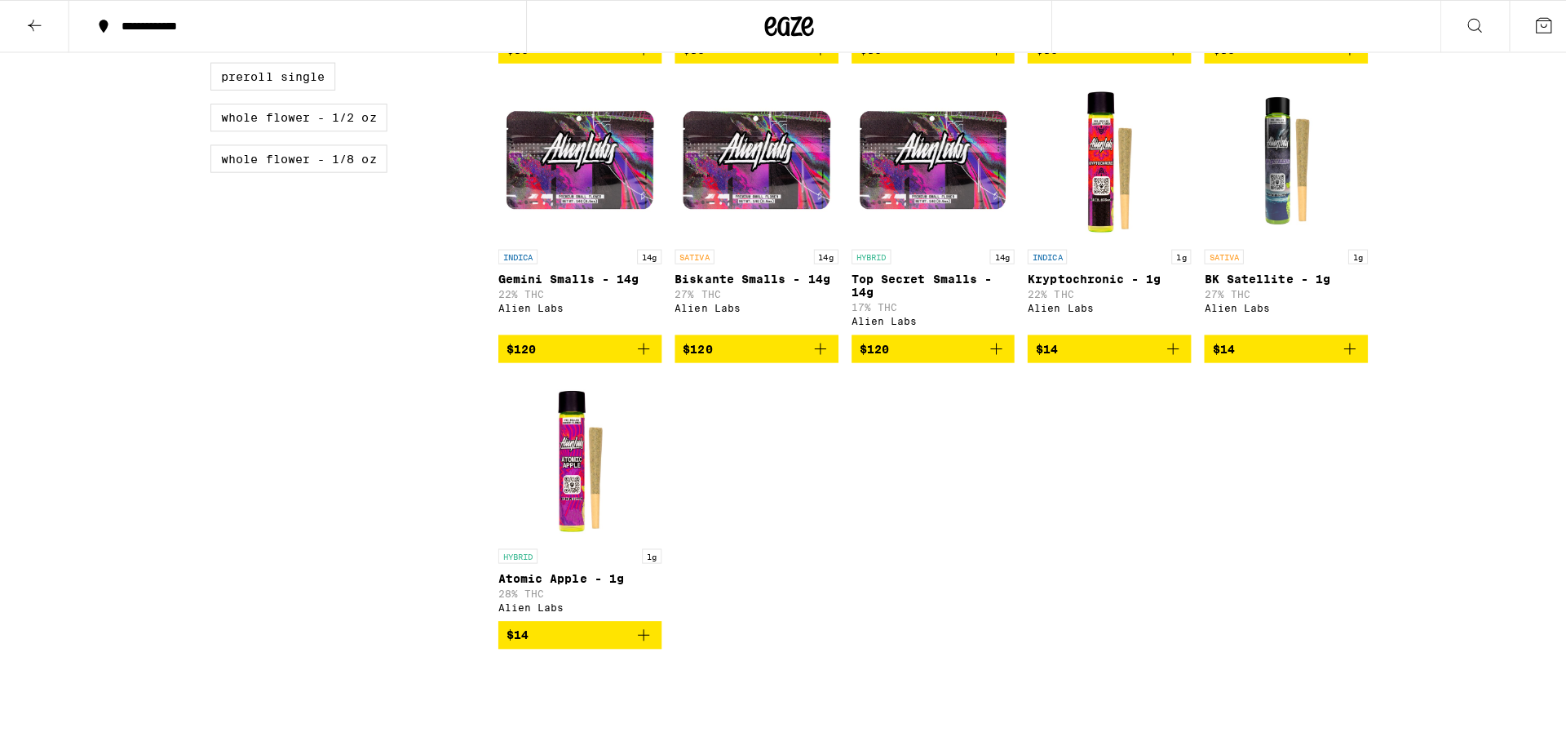
scroll to position [326, 0]
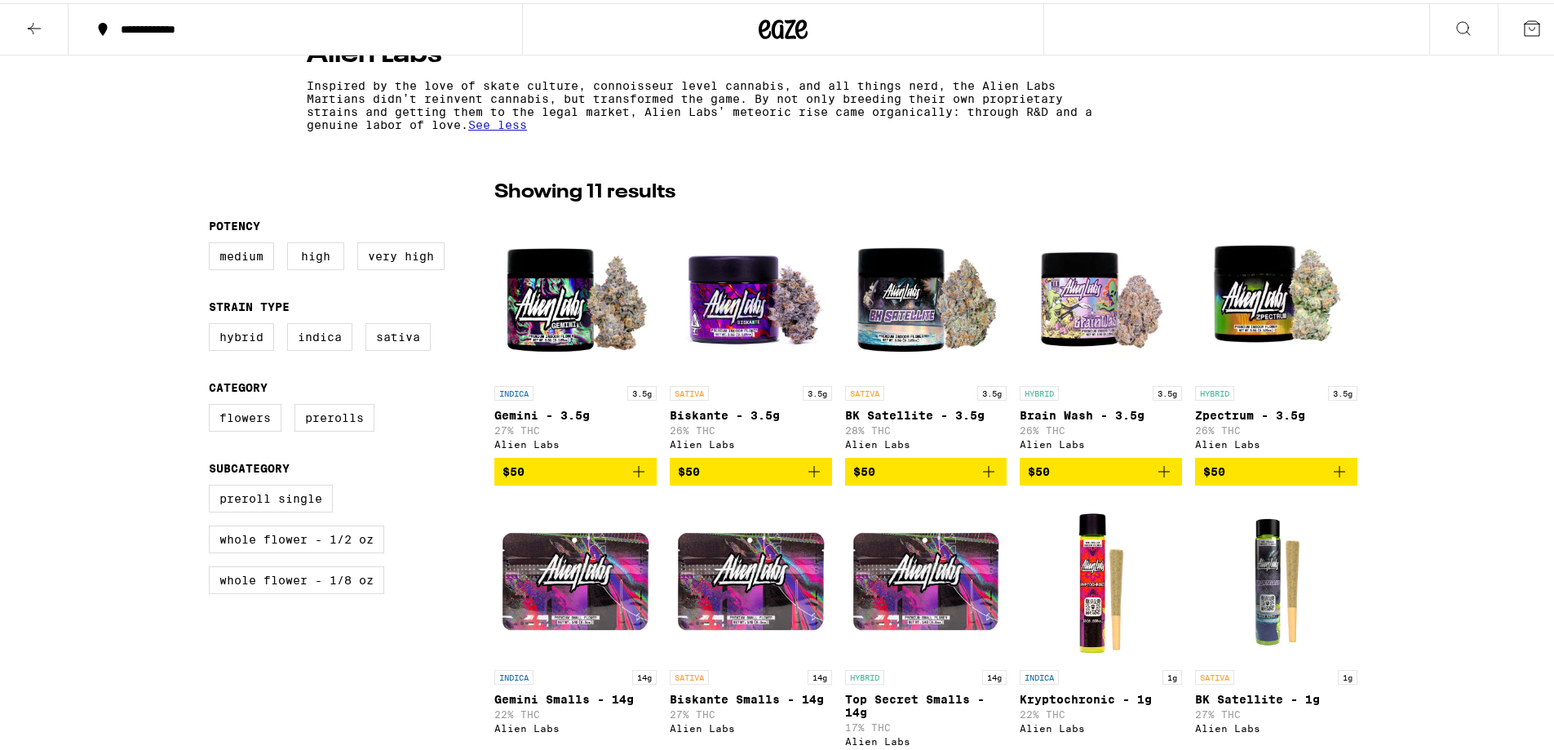
click at [920, 476] on span "$50" at bounding box center [926, 468] width 146 height 20
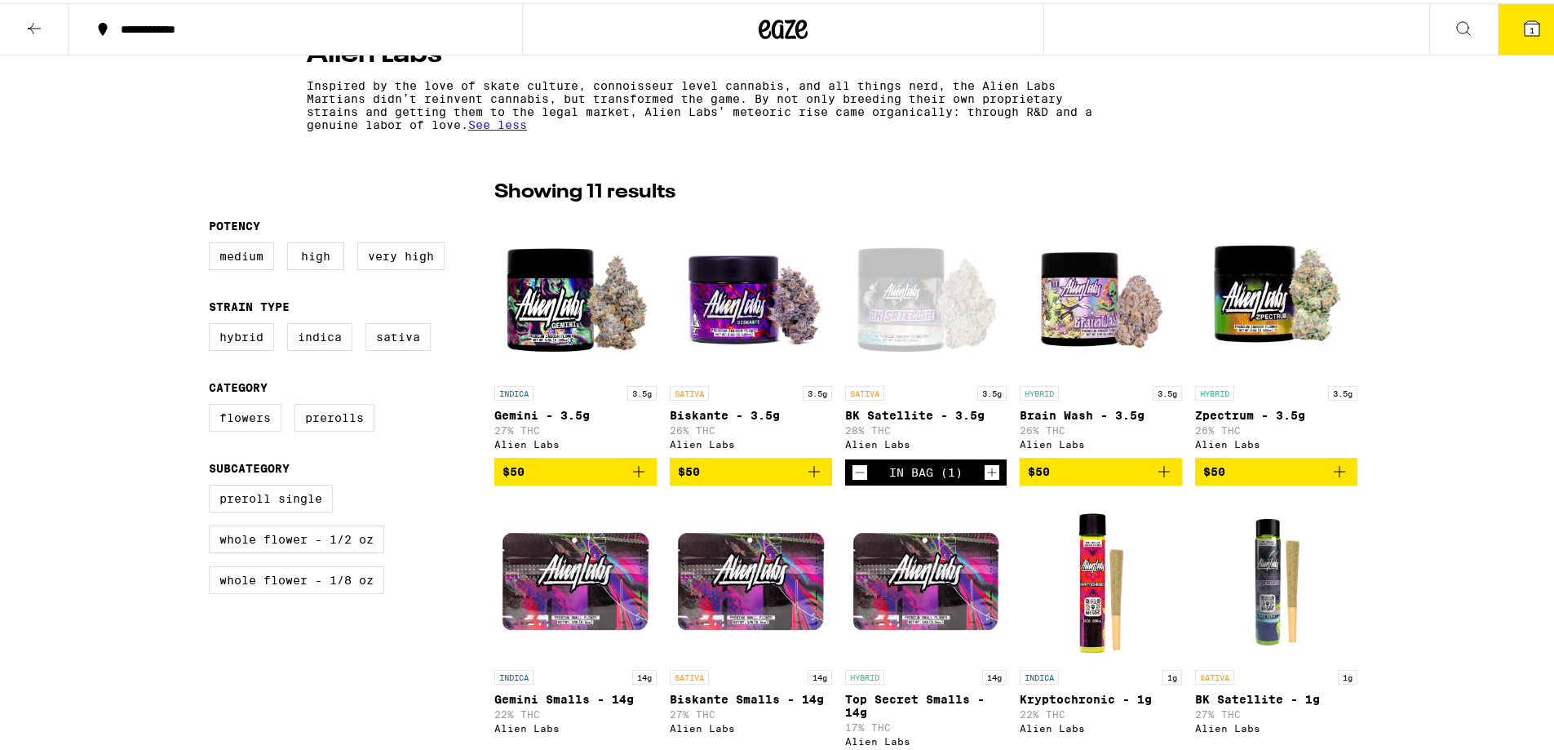
click at [1529, 23] on icon at bounding box center [1532, 25] width 20 height 20
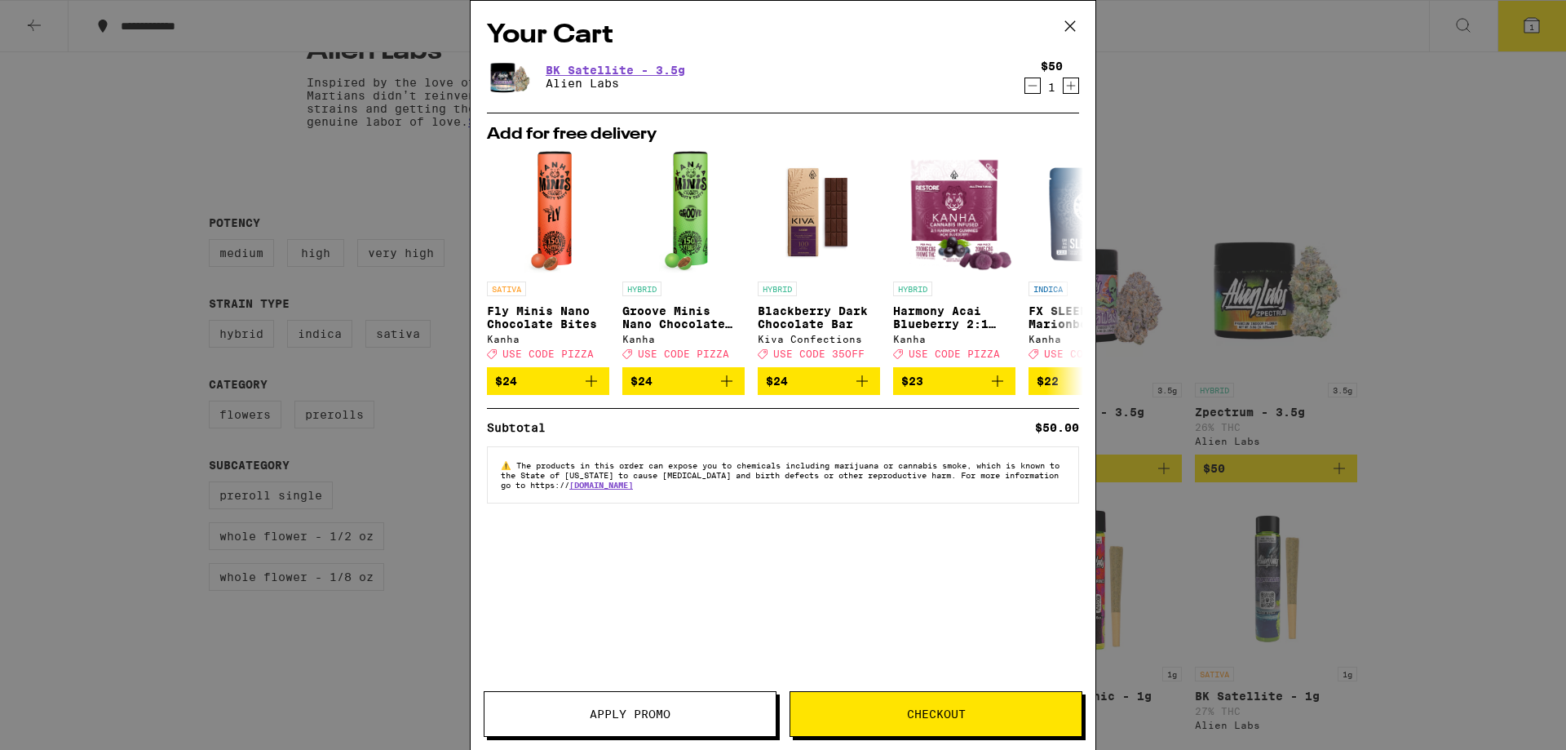
click at [971, 721] on button "Checkout" at bounding box center [936, 714] width 293 height 46
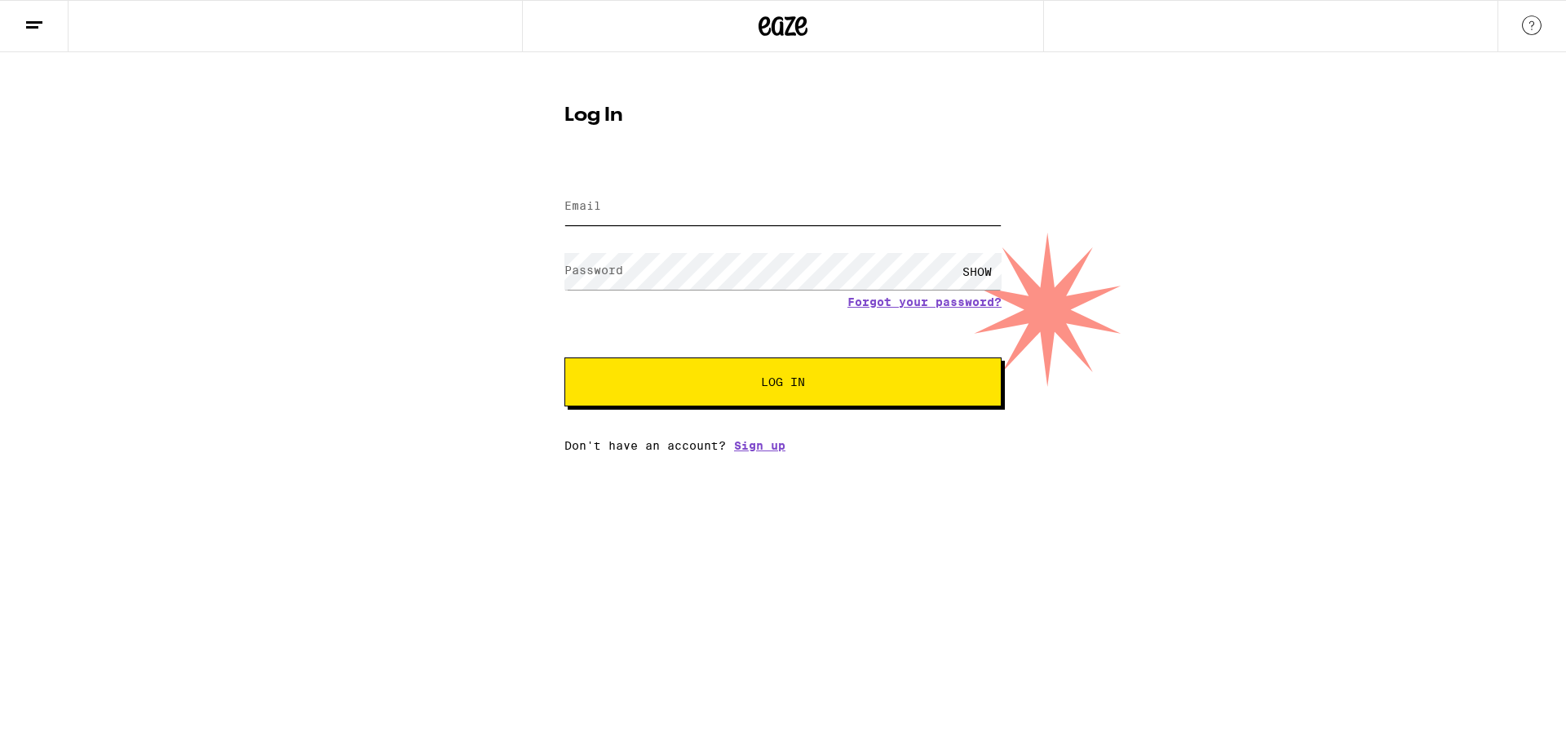
click at [801, 215] on input "Email" at bounding box center [782, 206] width 437 height 37
type input "[EMAIL_ADDRESS][DOMAIN_NAME]"
click at [564, 357] on button "Log In" at bounding box center [782, 381] width 437 height 49
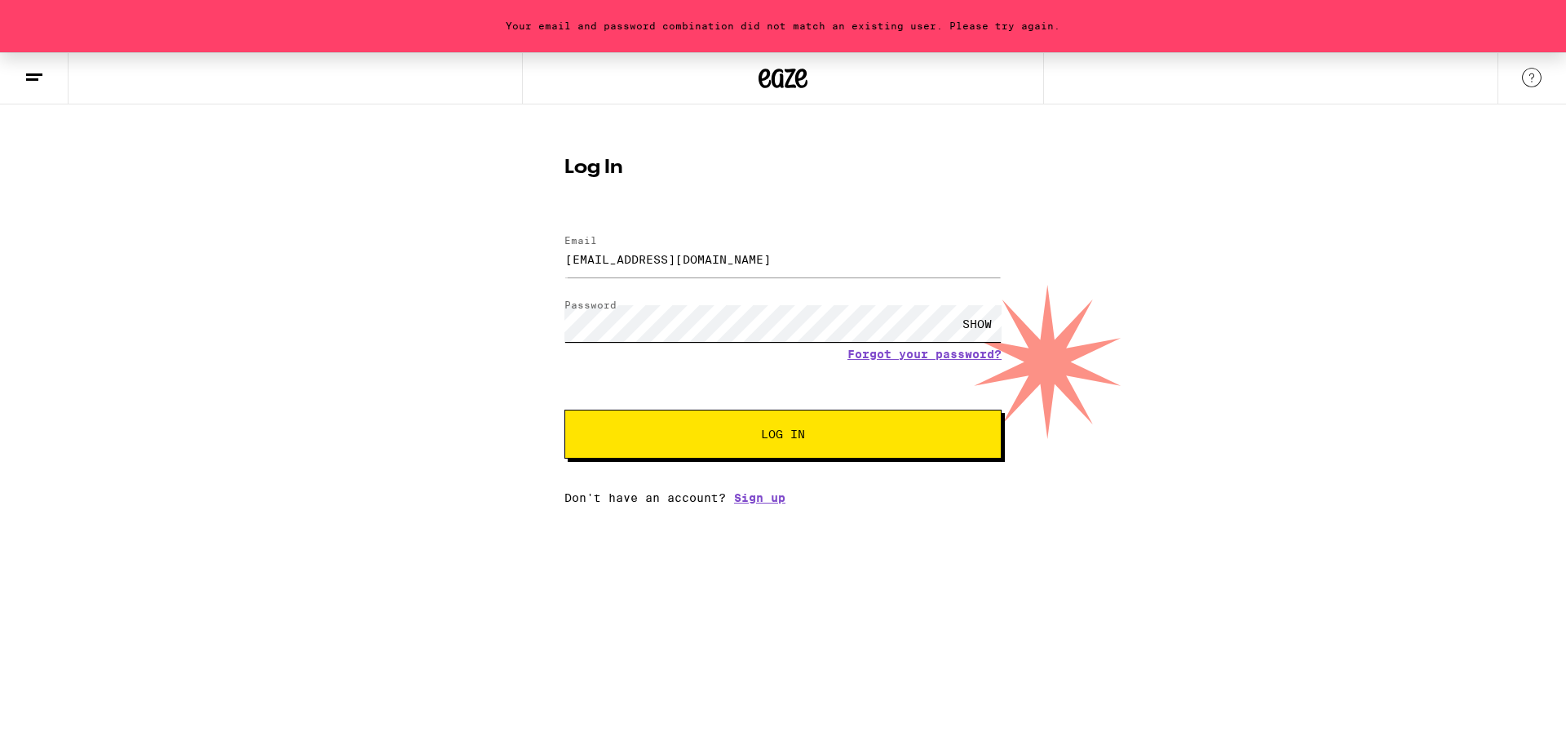
click at [479, 308] on div "Your email and password combination did not match an existing user. Please try …" at bounding box center [783, 278] width 1566 height 452
click at [564, 409] on button "Log In" at bounding box center [782, 433] width 437 height 49
click at [959, 355] on link "Forgot your password?" at bounding box center [925, 353] width 154 height 13
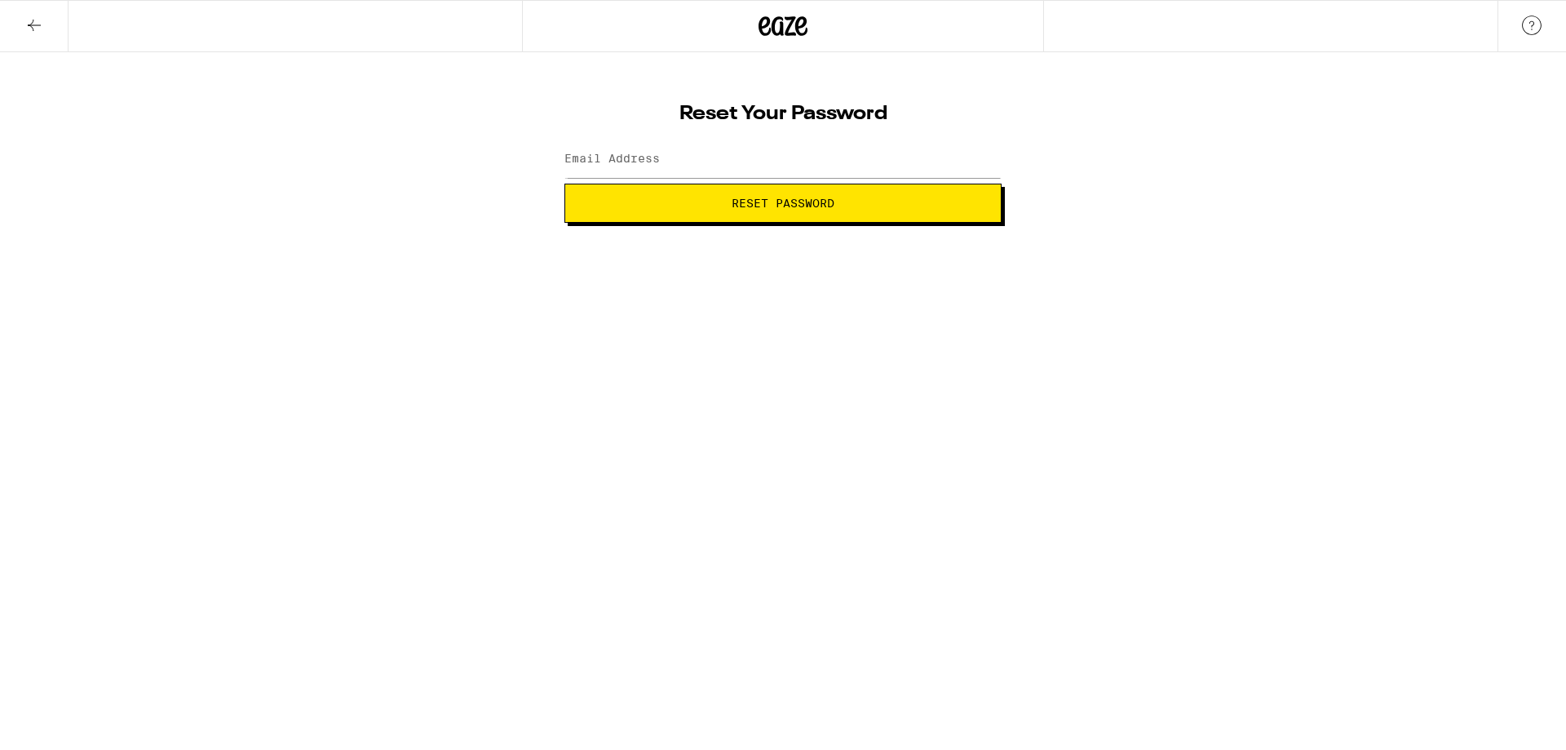
click at [769, 202] on span "Reset Password" at bounding box center [783, 202] width 103 height 11
type input "[EMAIL_ADDRESS][DOMAIN_NAME]"
click at [657, 202] on span "Reset Password" at bounding box center [782, 202] width 409 height 11
click at [564, 184] on button "Submit" at bounding box center [782, 203] width 437 height 39
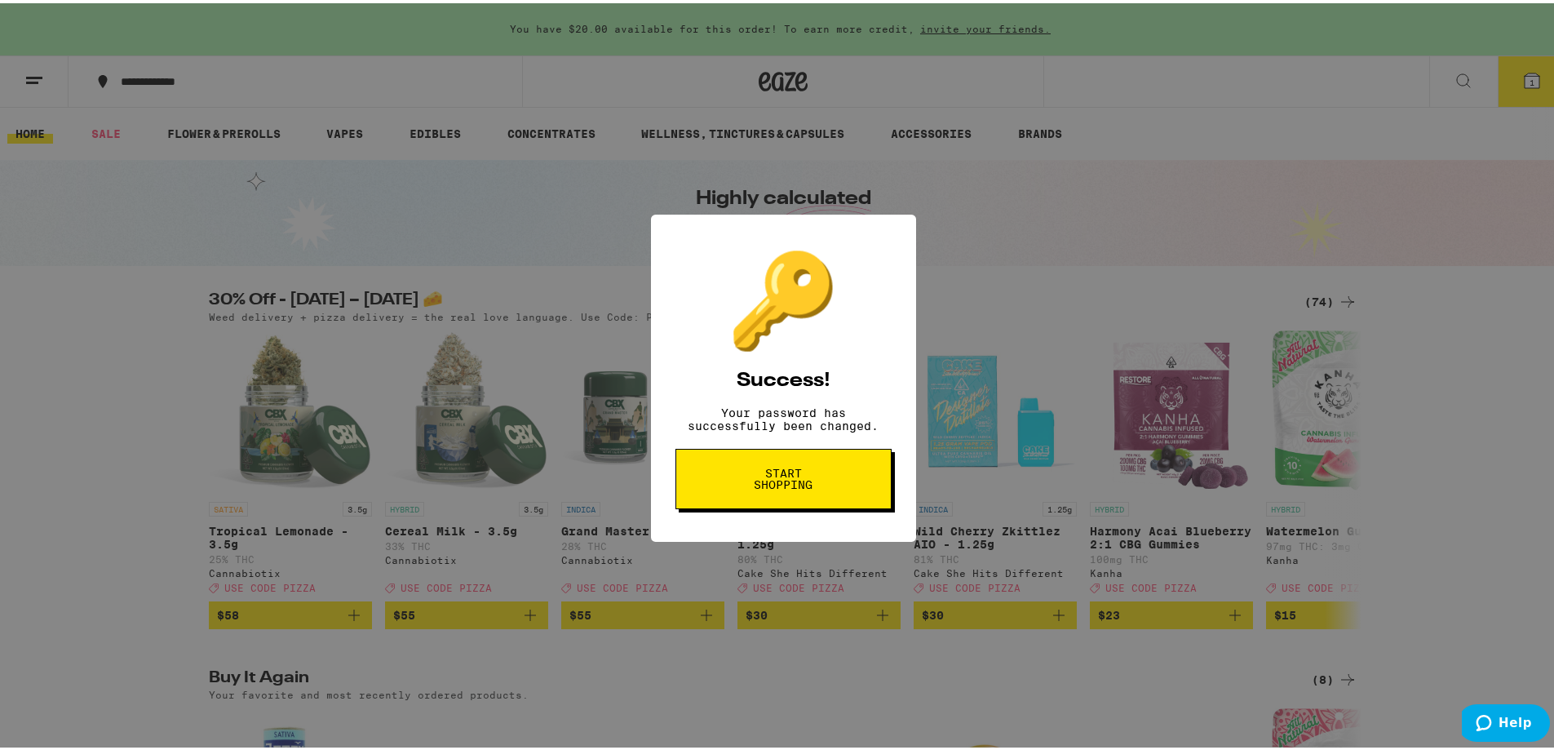
click at [0, 0] on span "Start shopping" at bounding box center [0, 0] width 0 height 0
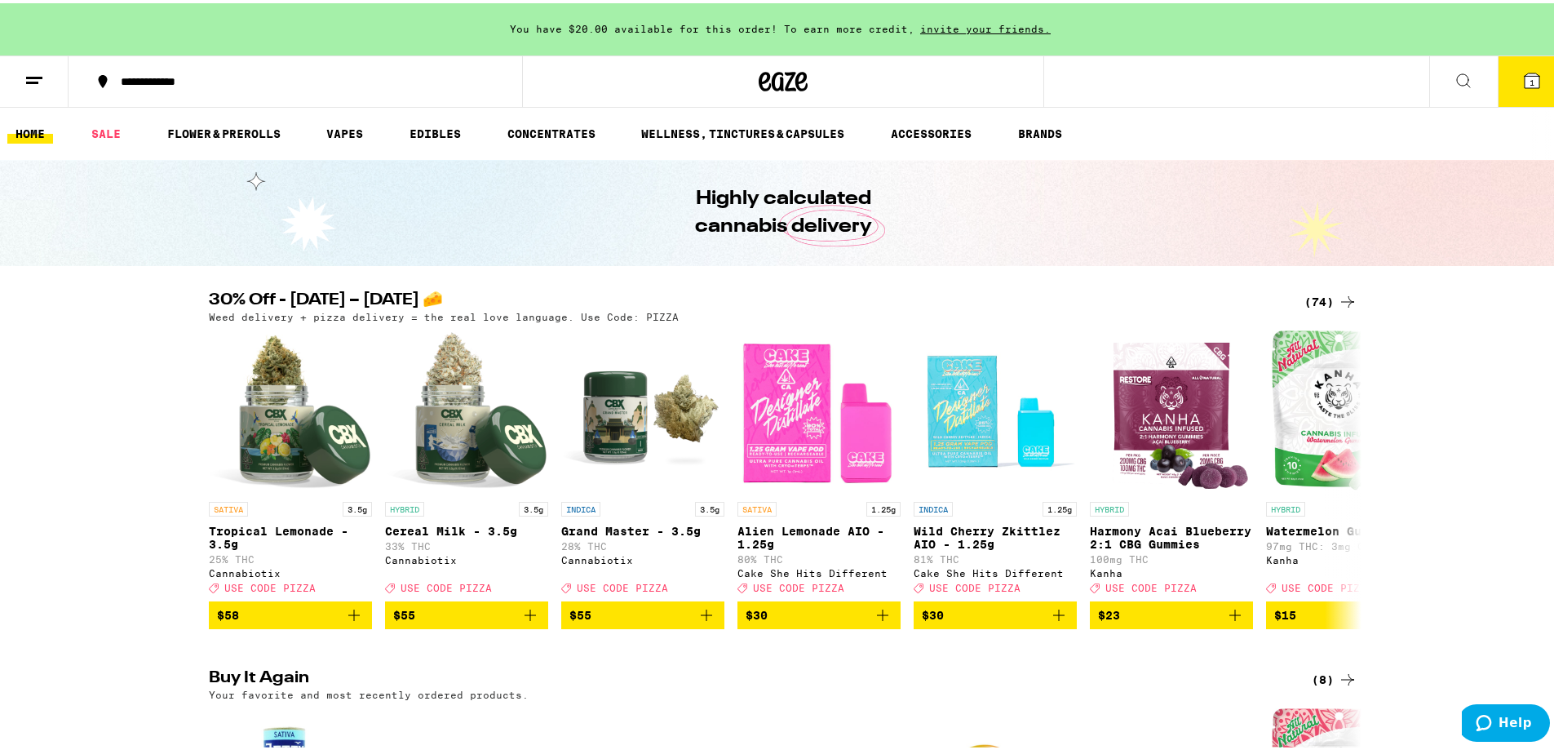
click at [1534, 95] on button "1" at bounding box center [1532, 78] width 69 height 51
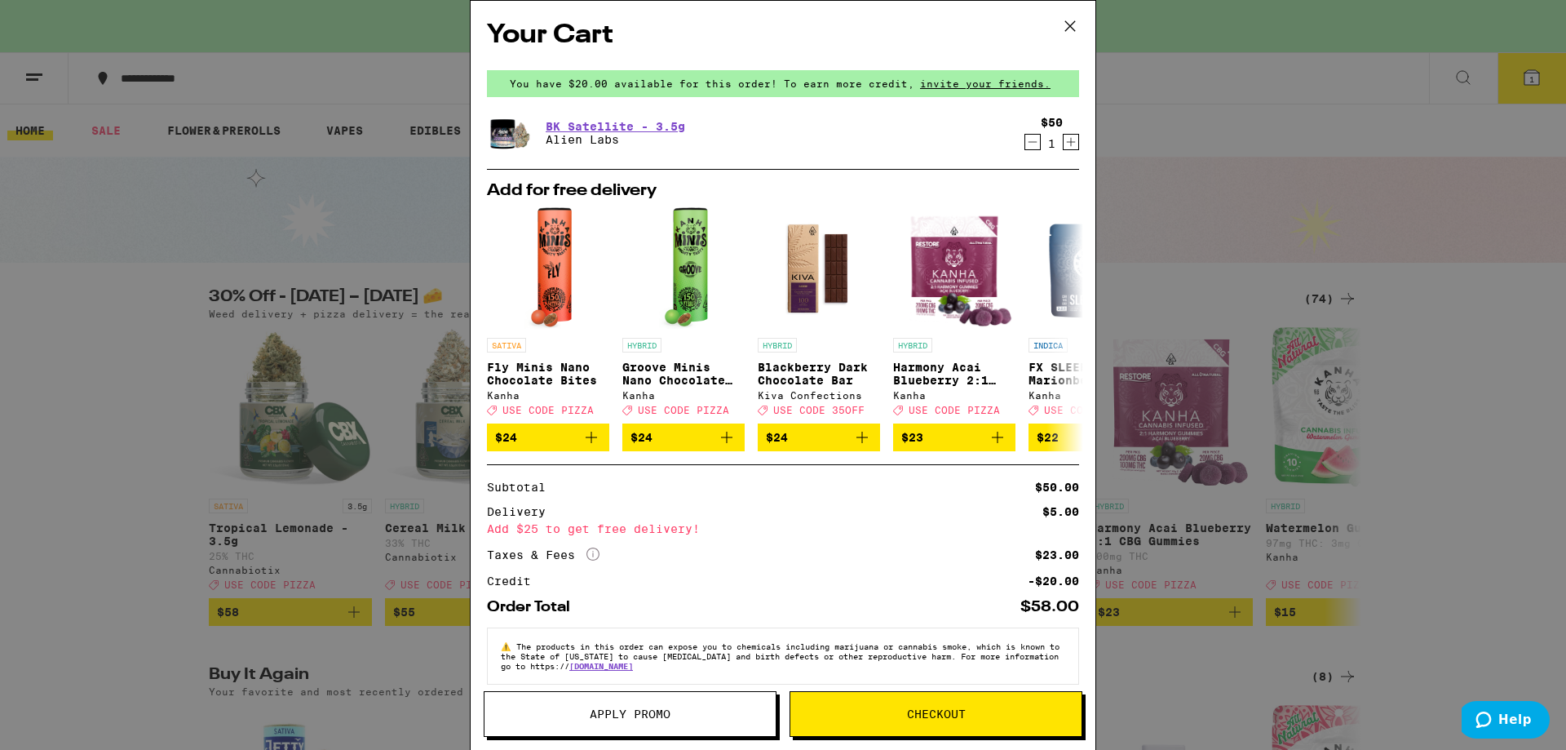
click at [936, 723] on button "Checkout" at bounding box center [936, 714] width 293 height 46
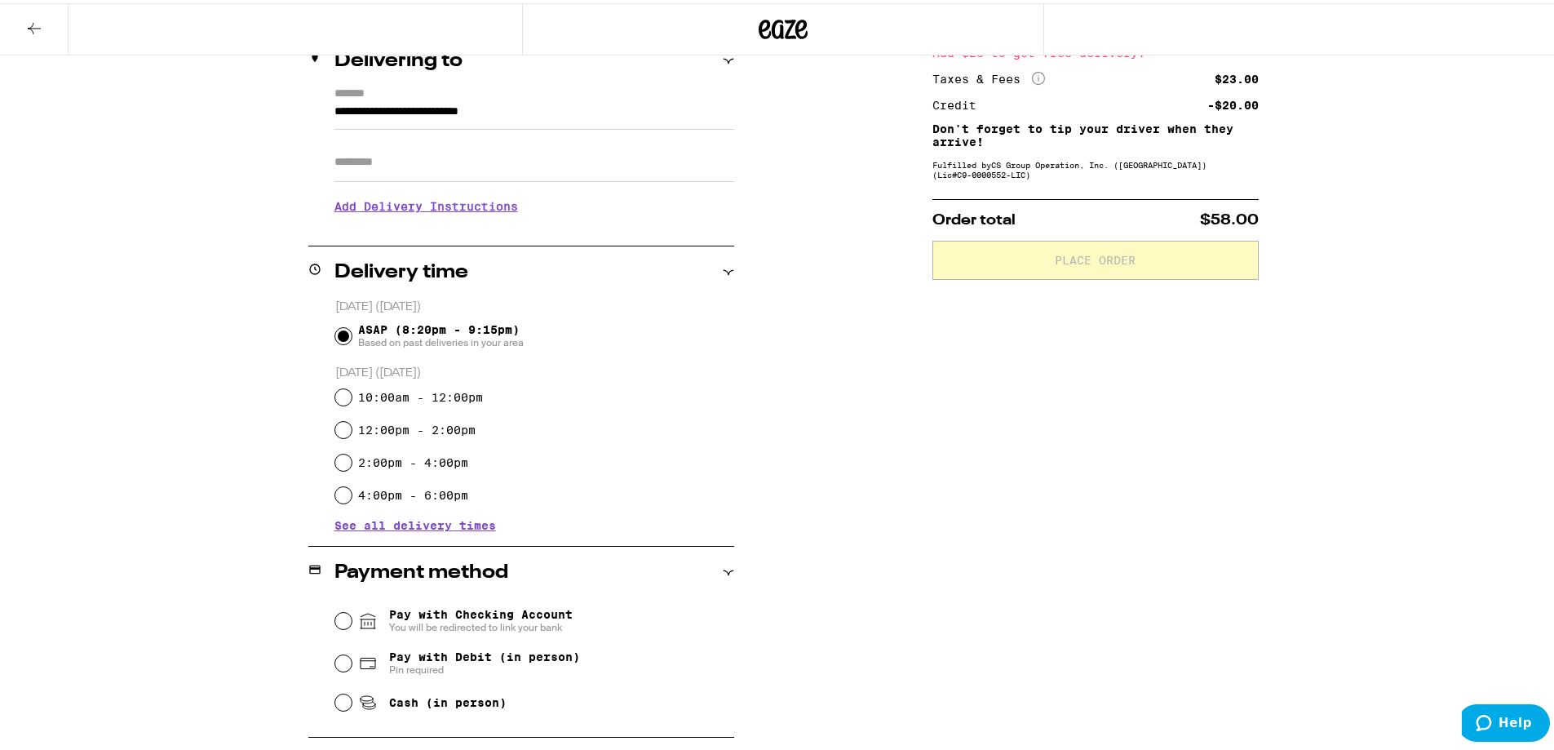
scroll to position [308, 0]
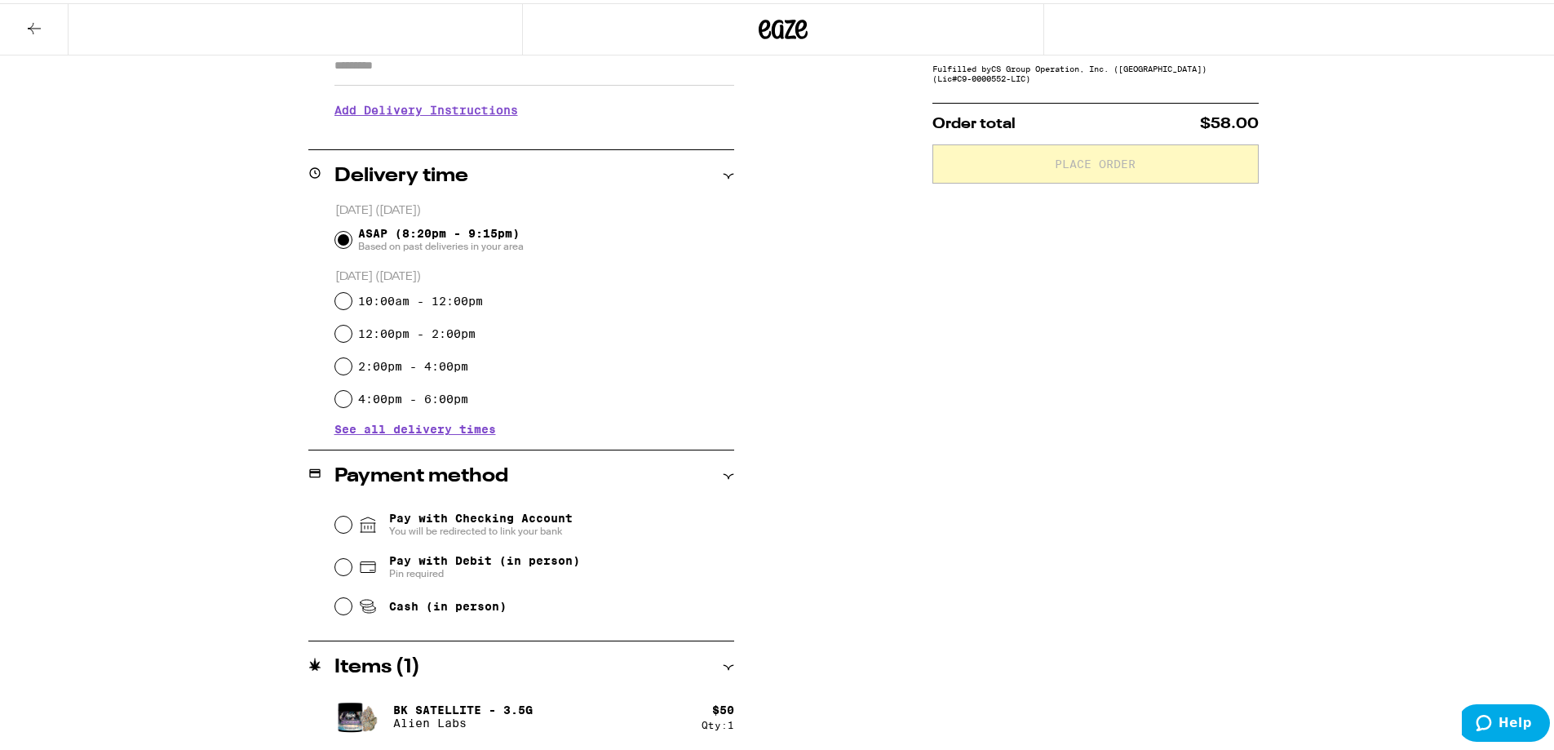
click at [377, 510] on span "Pay with Checking Account You will be redirected to link your bank" at bounding box center [465, 521] width 215 height 26
click at [352, 513] on input "Pay with Checking Account You will be redirected to link your bank" at bounding box center [343, 521] width 16 height 16
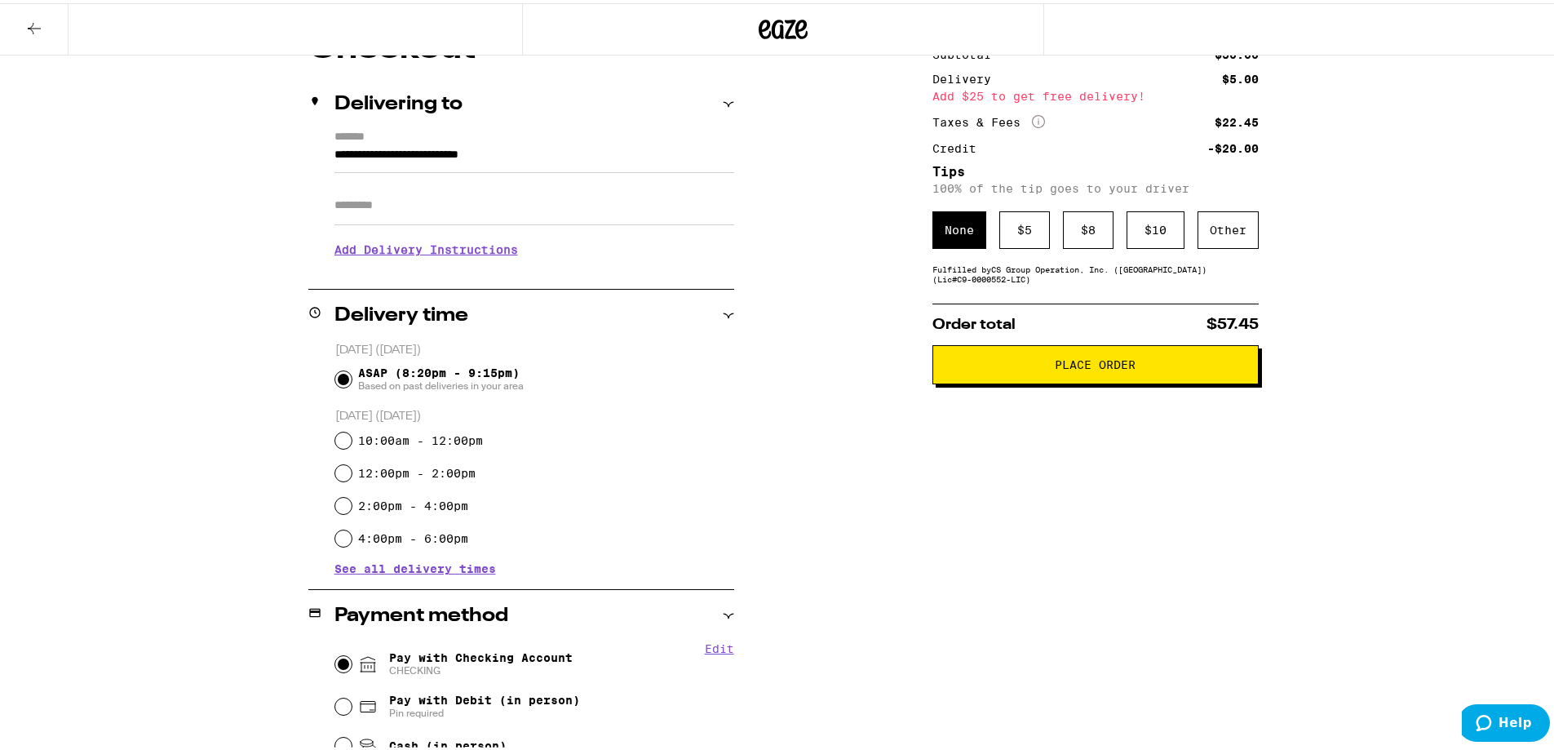
scroll to position [156, 0]
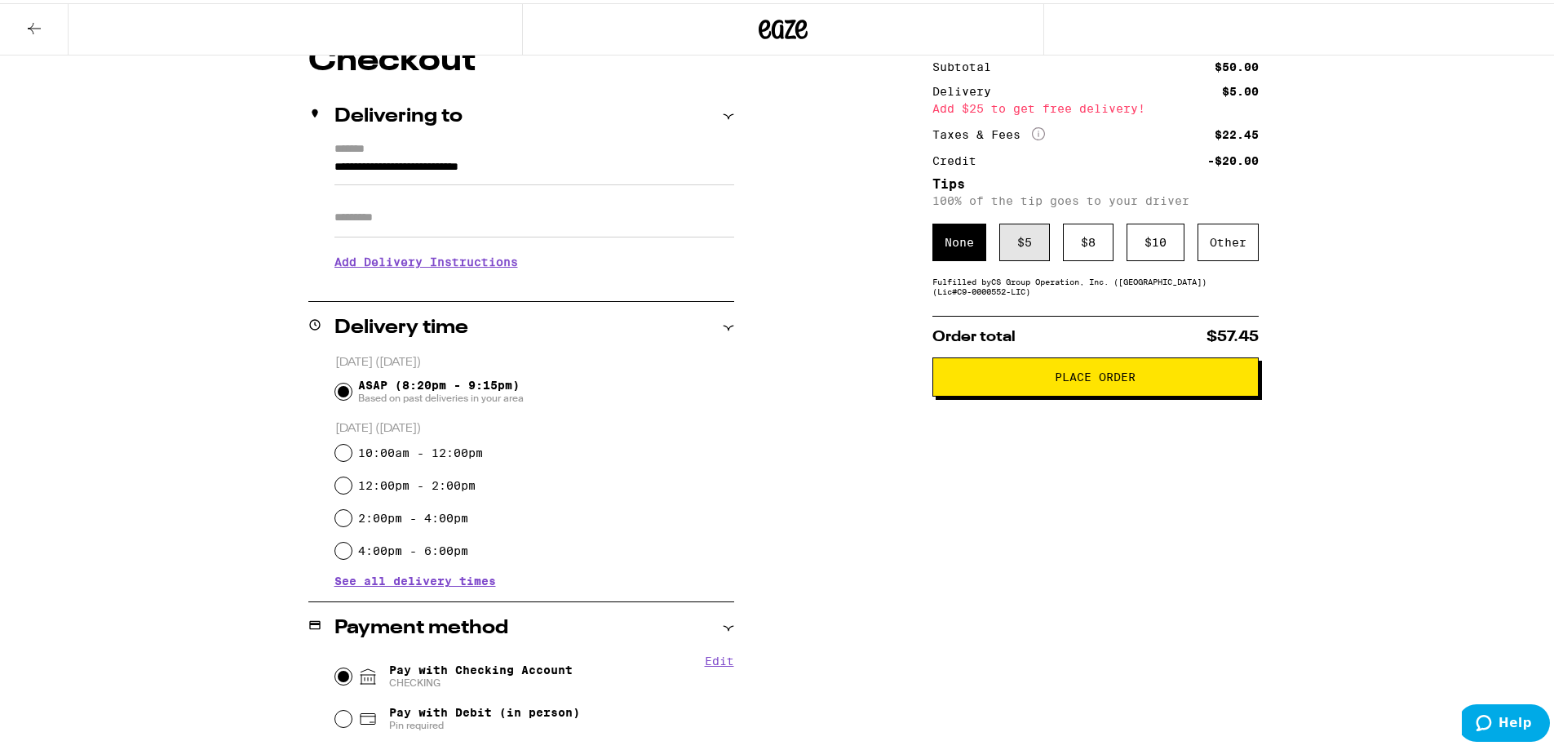
click at [1025, 234] on div "$ 5" at bounding box center [1024, 239] width 51 height 38
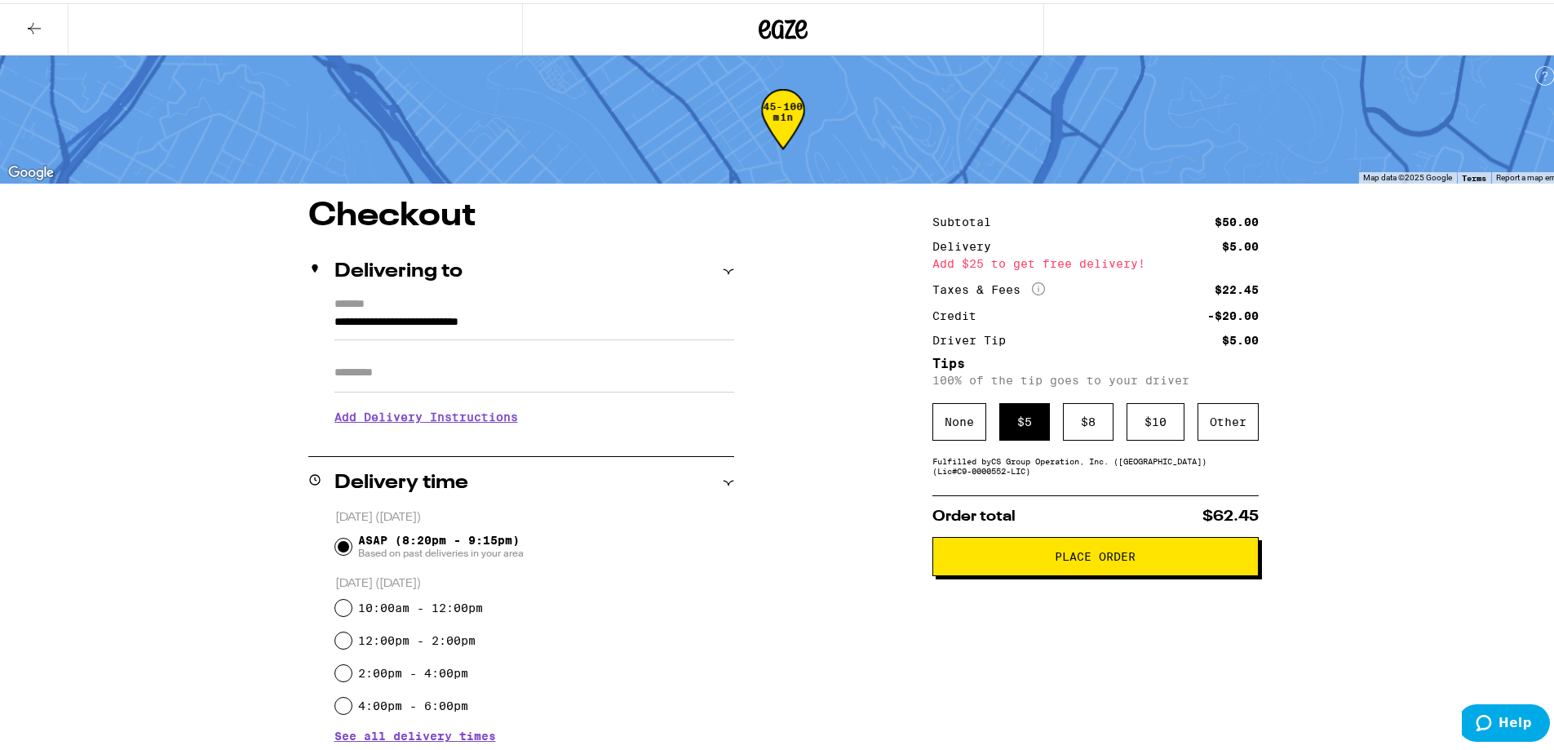
scroll to position [0, 0]
click at [1129, 560] on span "Place Order" at bounding box center [1095, 553] width 81 height 11
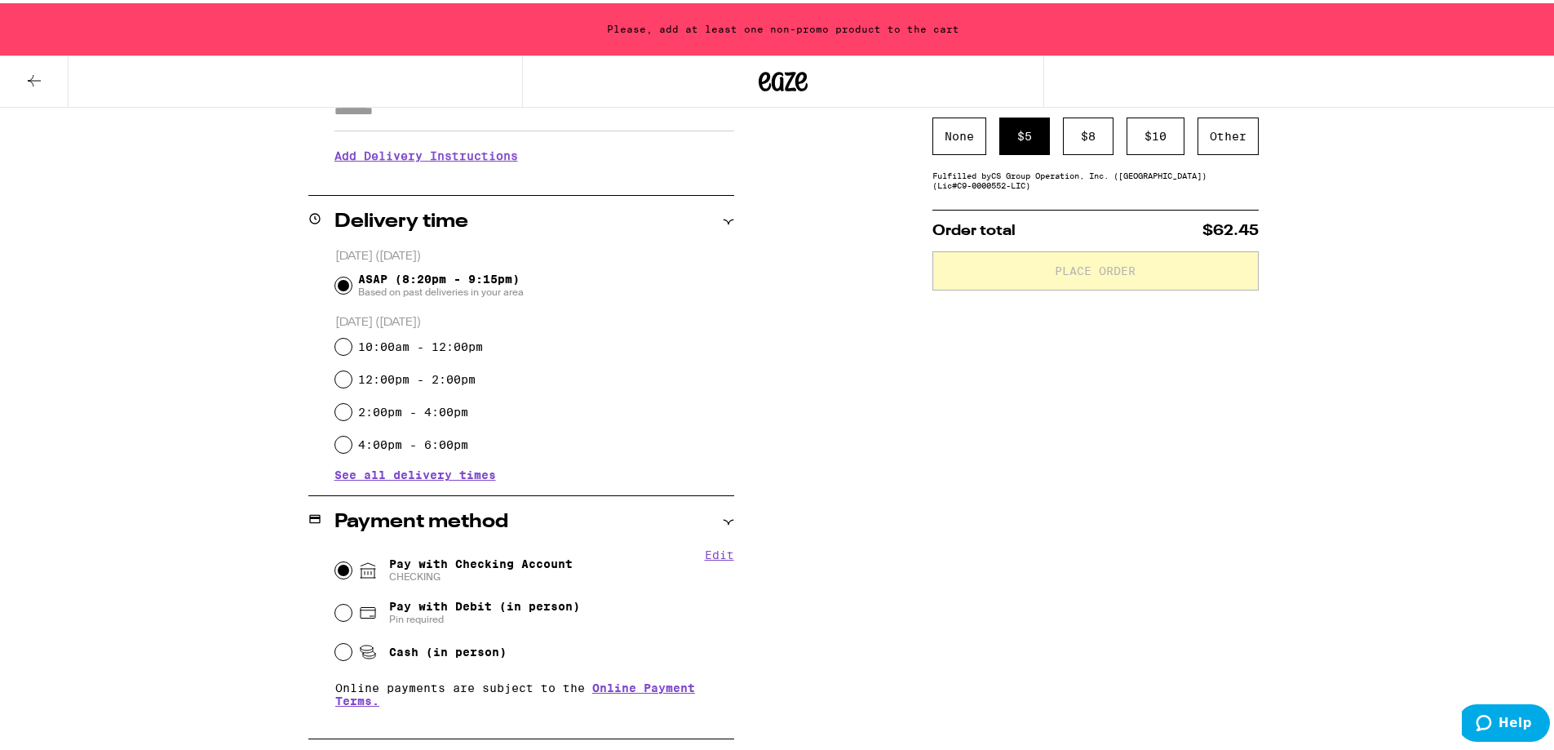
scroll to position [366, 0]
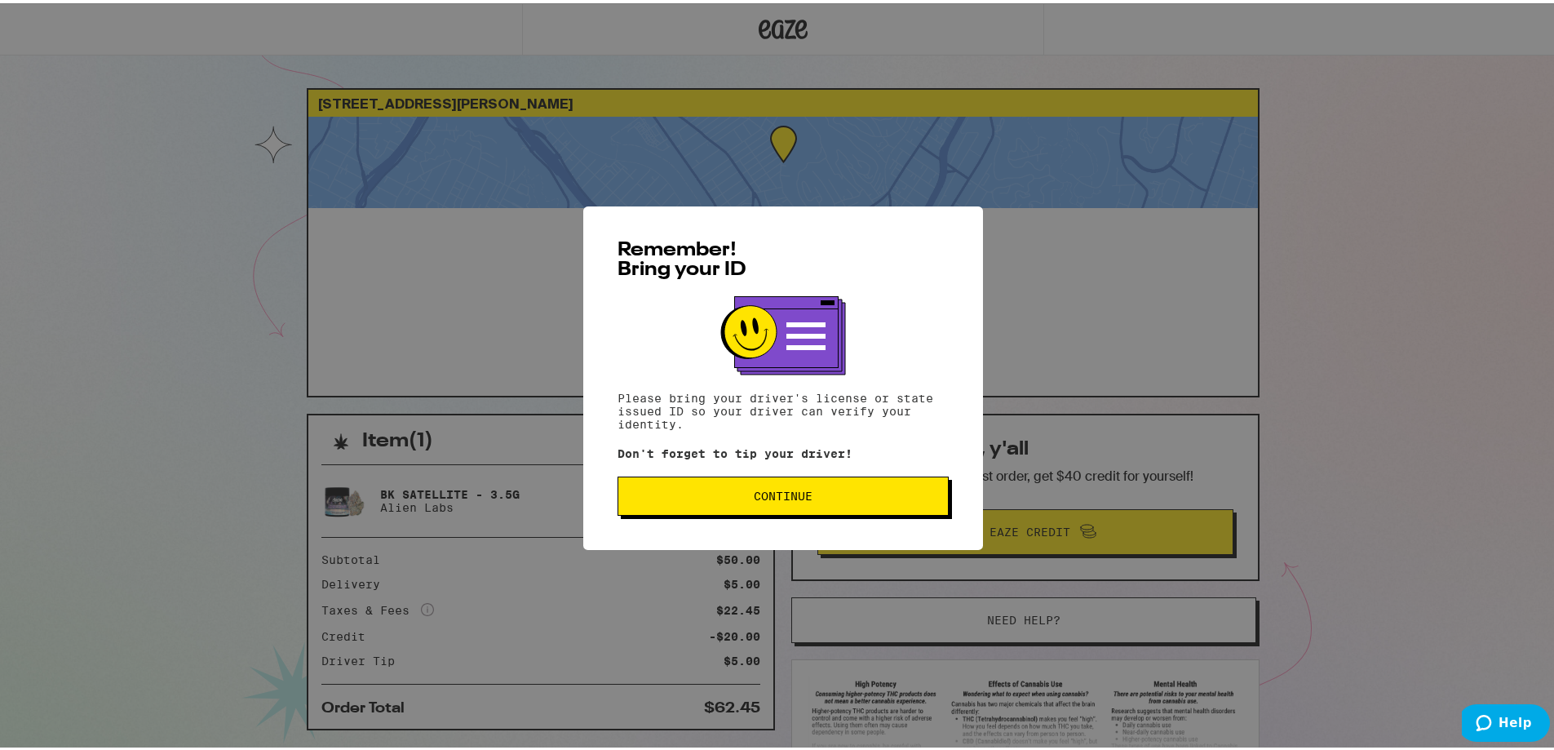
click at [839, 502] on button "Continue" at bounding box center [783, 492] width 331 height 39
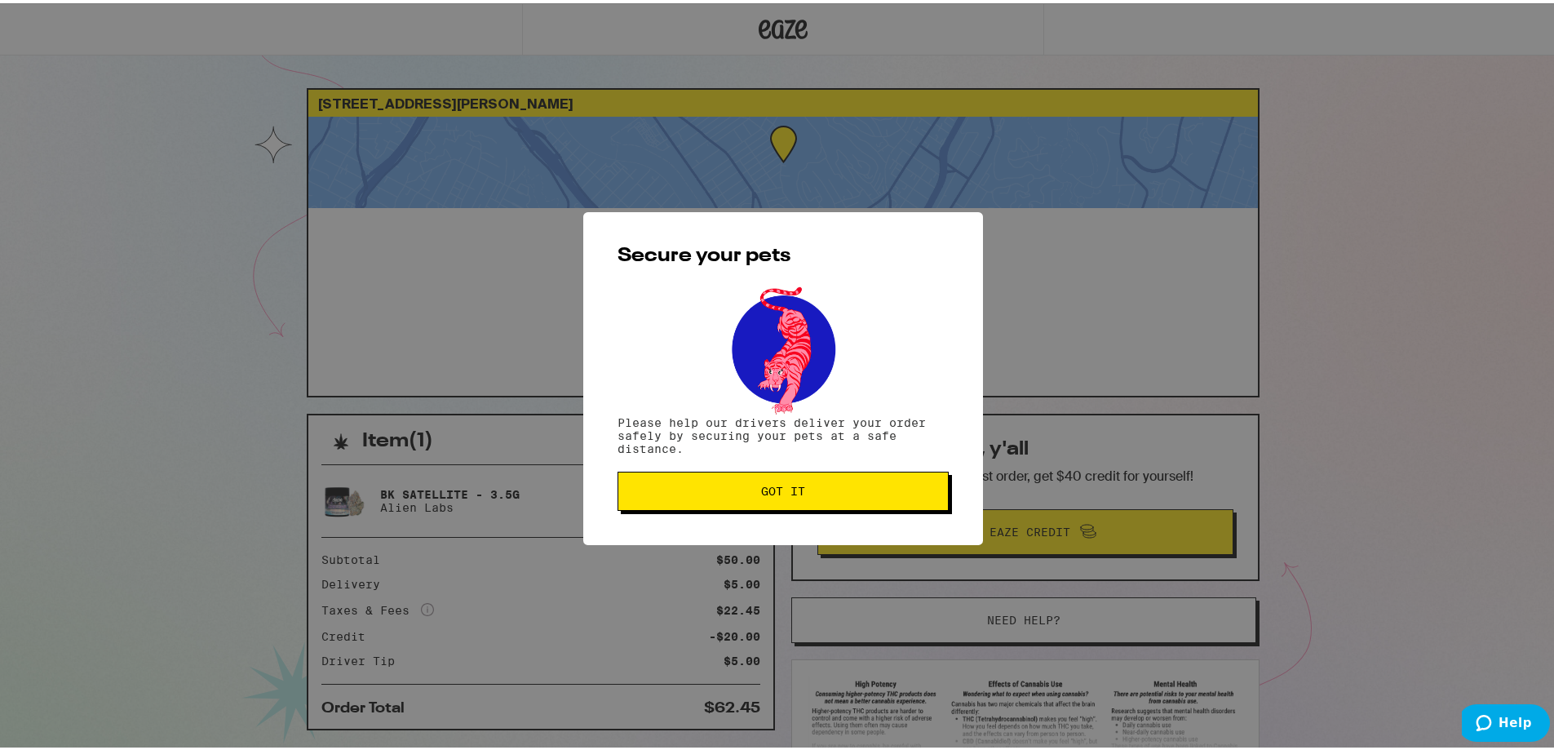
click at [839, 502] on button "Got it" at bounding box center [783, 487] width 331 height 39
